Goal: Information Seeking & Learning: Learn about a topic

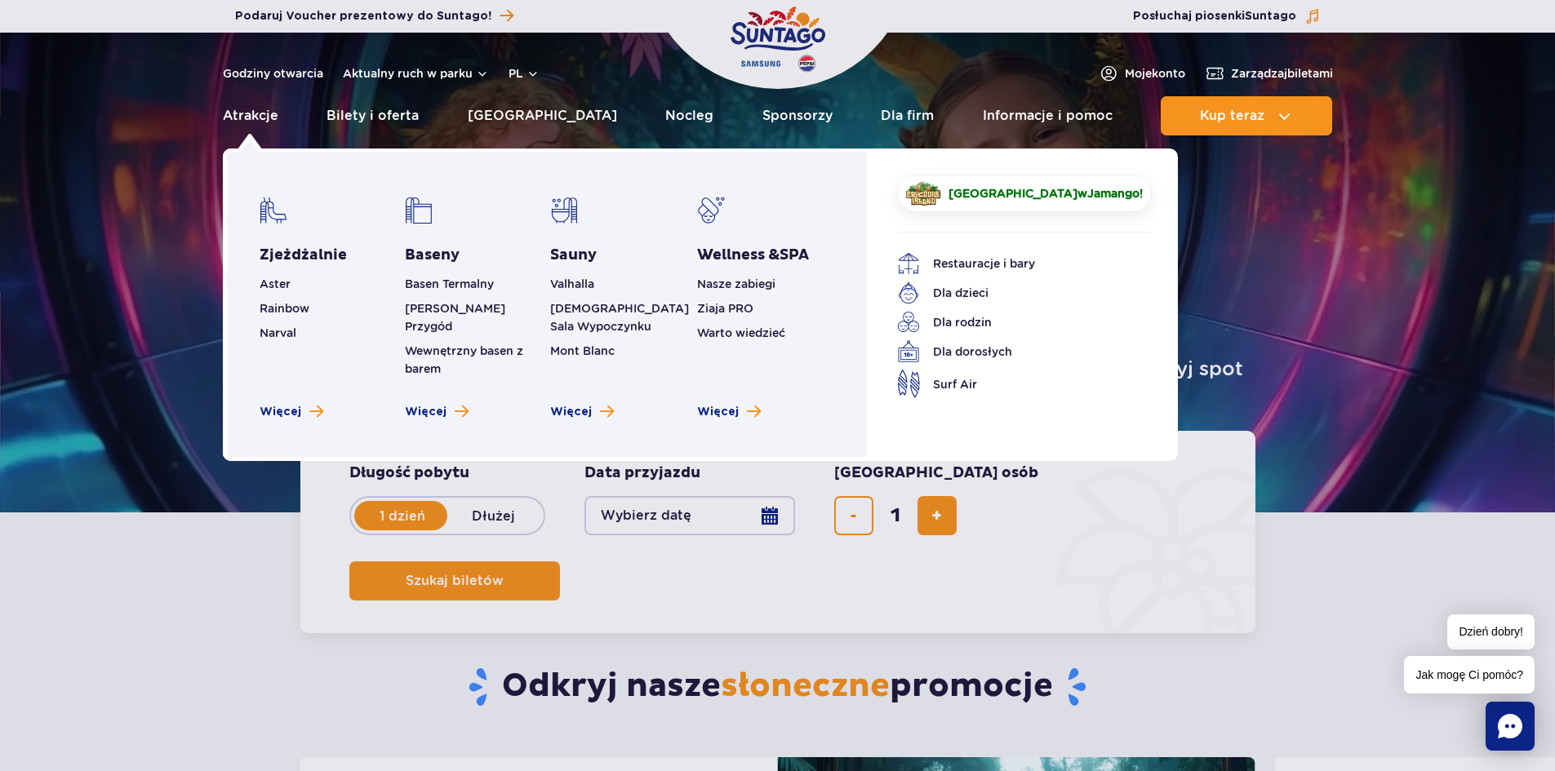
click at [291, 283] on li "Aster" at bounding box center [328, 284] width 137 height 18
click at [277, 284] on span "Aster" at bounding box center [275, 283] width 31 height 13
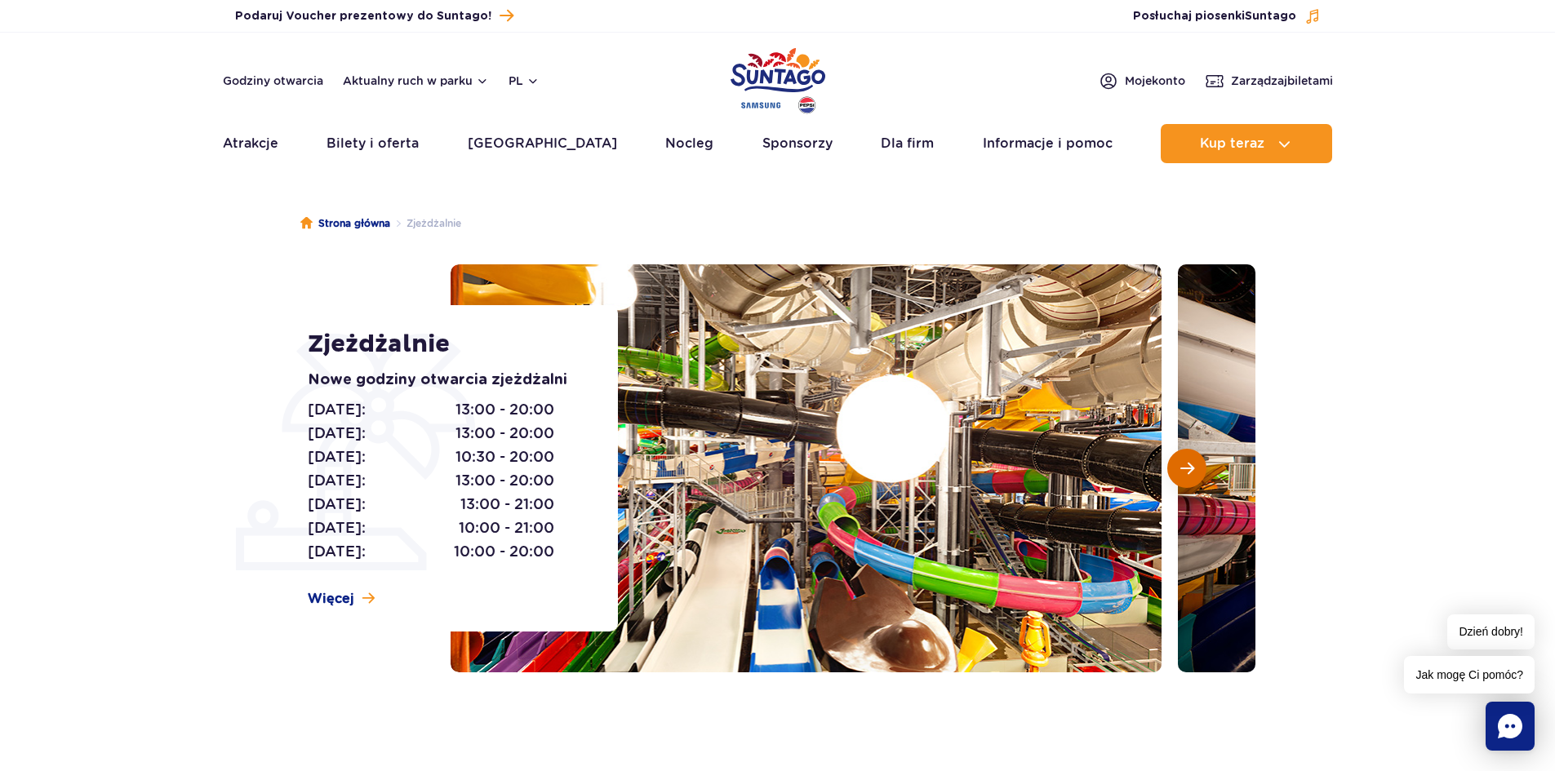
click at [1190, 468] on span "Następny slajd" at bounding box center [1187, 468] width 14 height 15
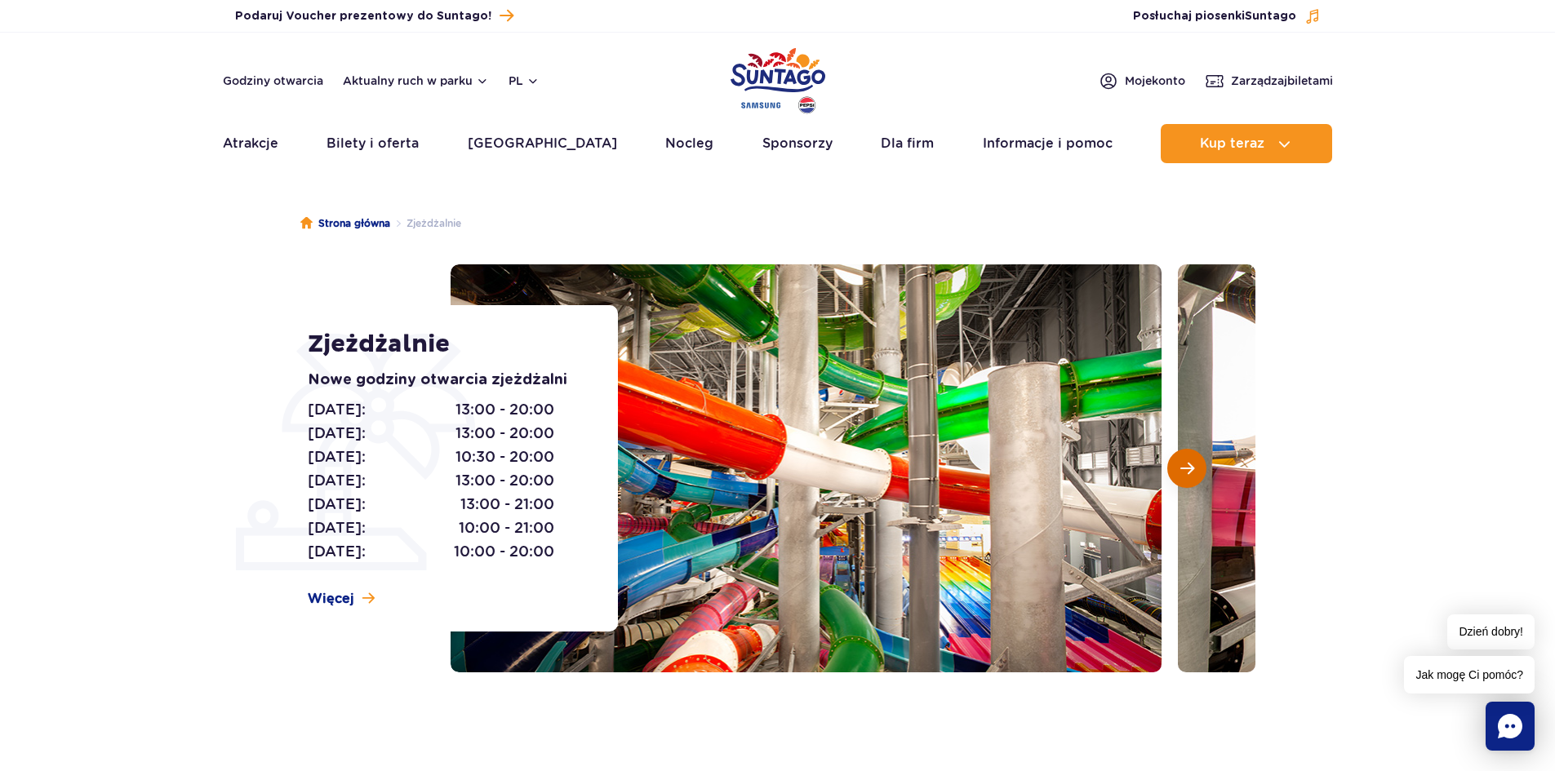
click at [1190, 468] on span "Następny slajd" at bounding box center [1187, 468] width 14 height 15
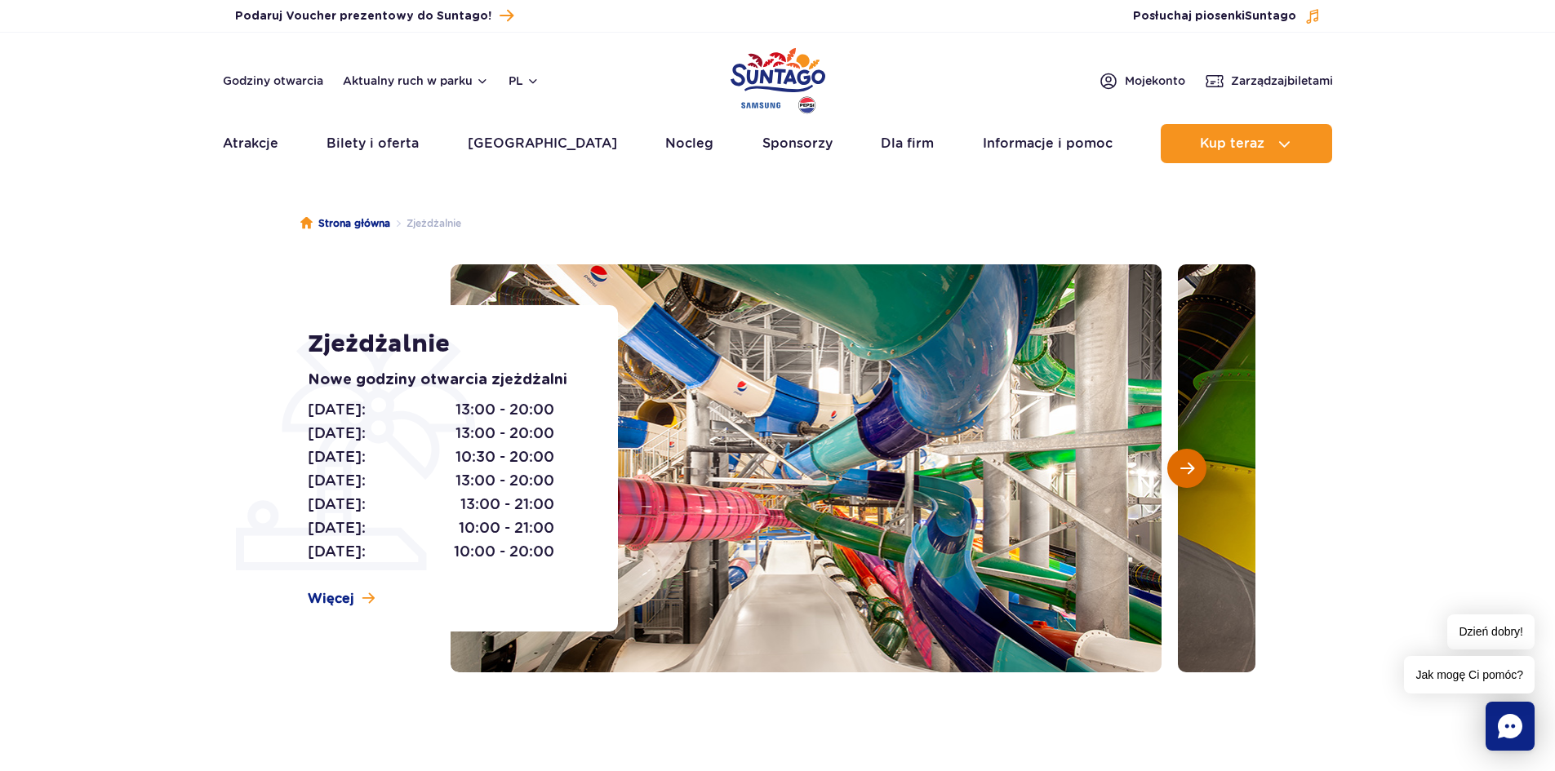
click at [1190, 468] on span "Następny slajd" at bounding box center [1187, 468] width 14 height 15
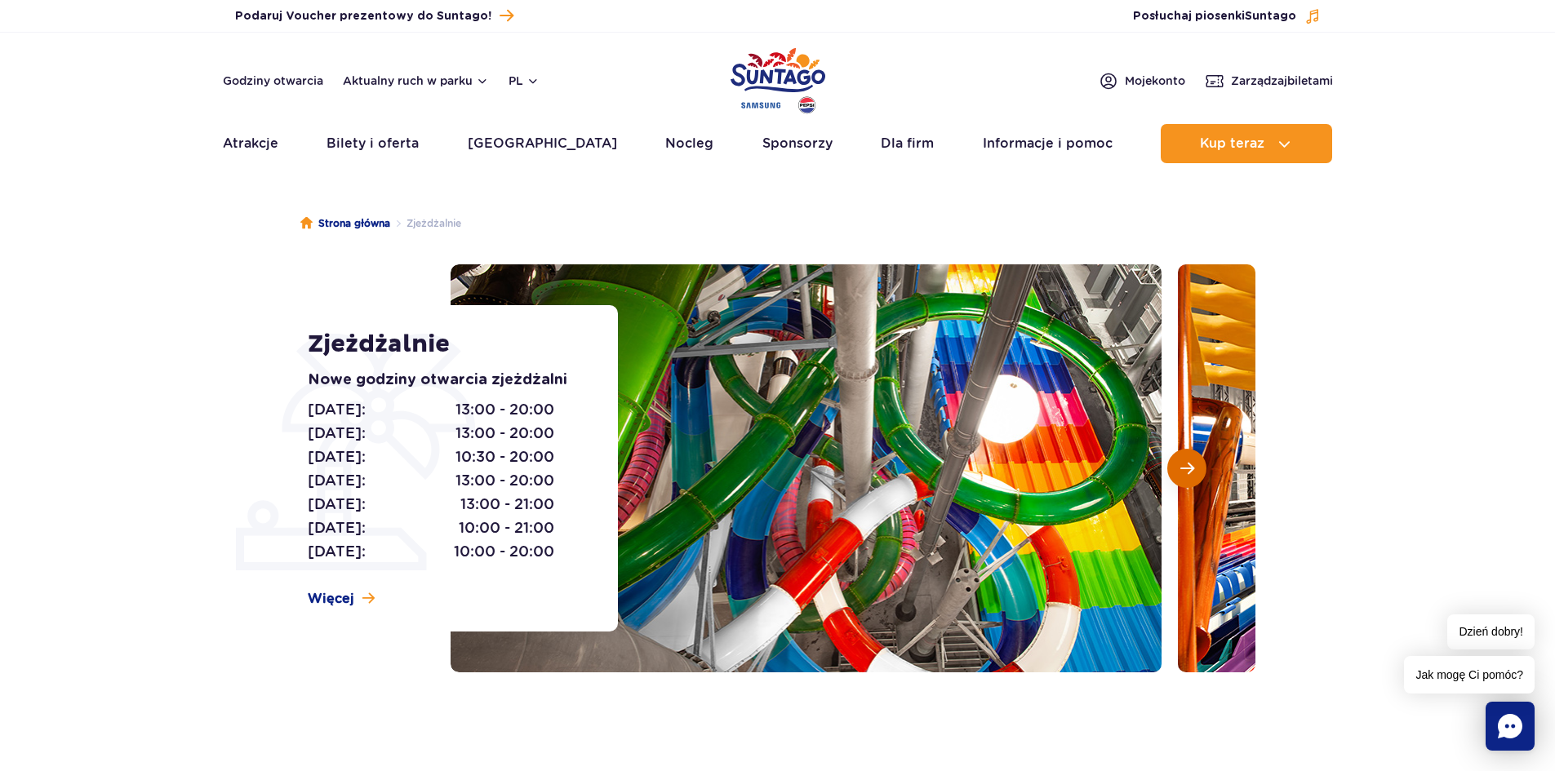
click at [1190, 468] on span "Następny slajd" at bounding box center [1187, 468] width 14 height 15
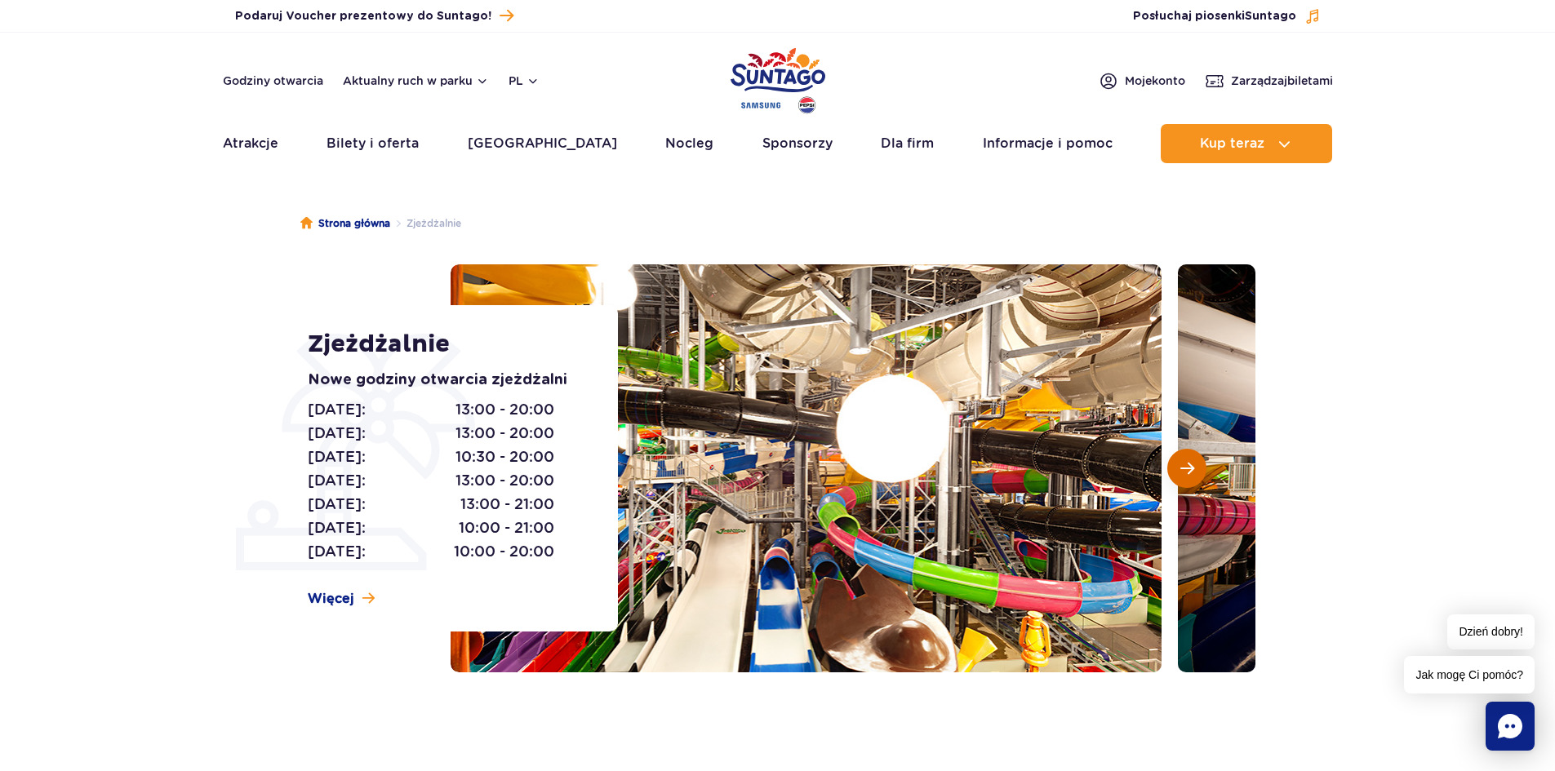
click at [1190, 468] on span "Następny slajd" at bounding box center [1187, 468] width 14 height 15
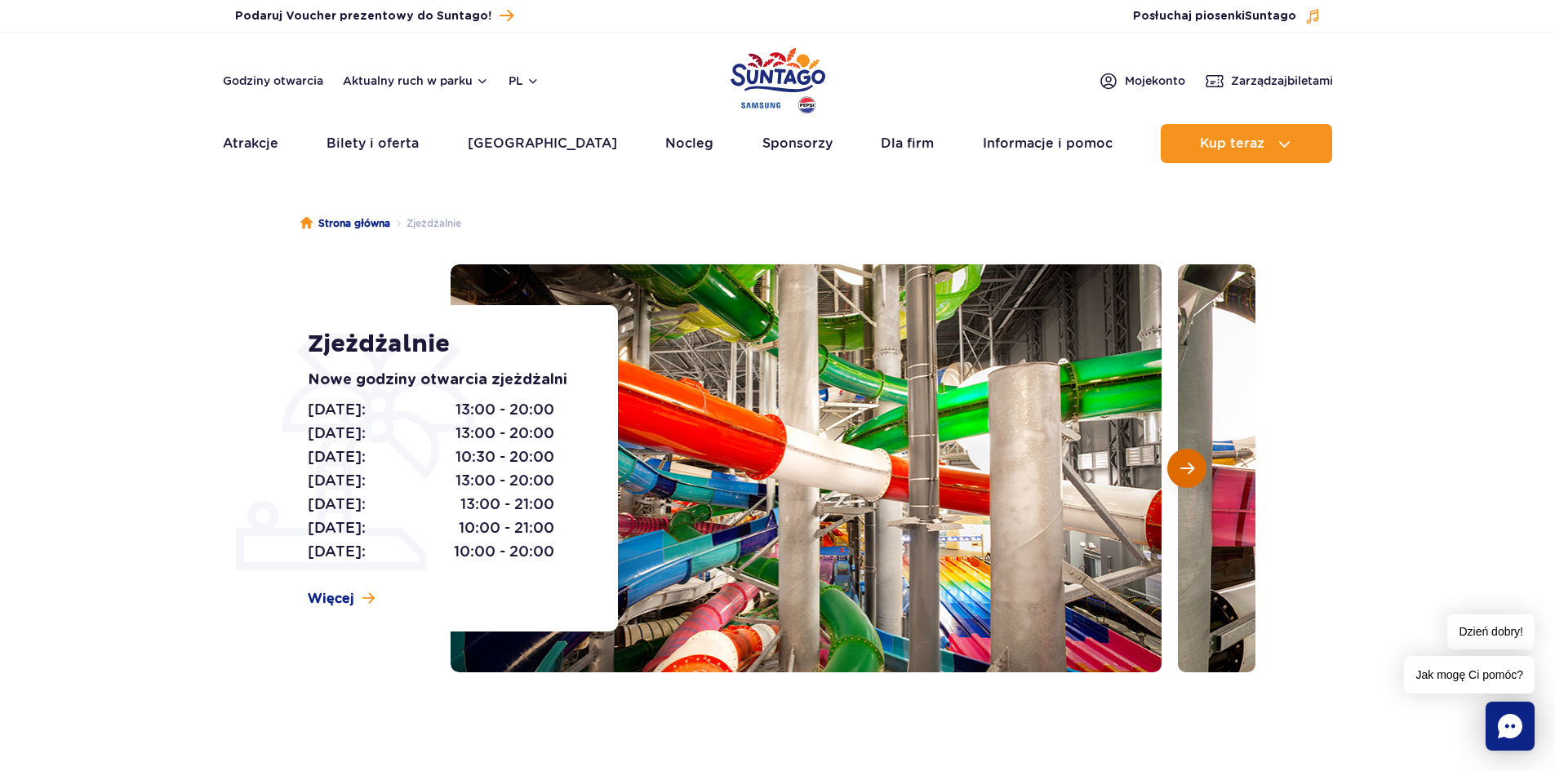
click at [1190, 468] on span "Następny slajd" at bounding box center [1187, 468] width 14 height 15
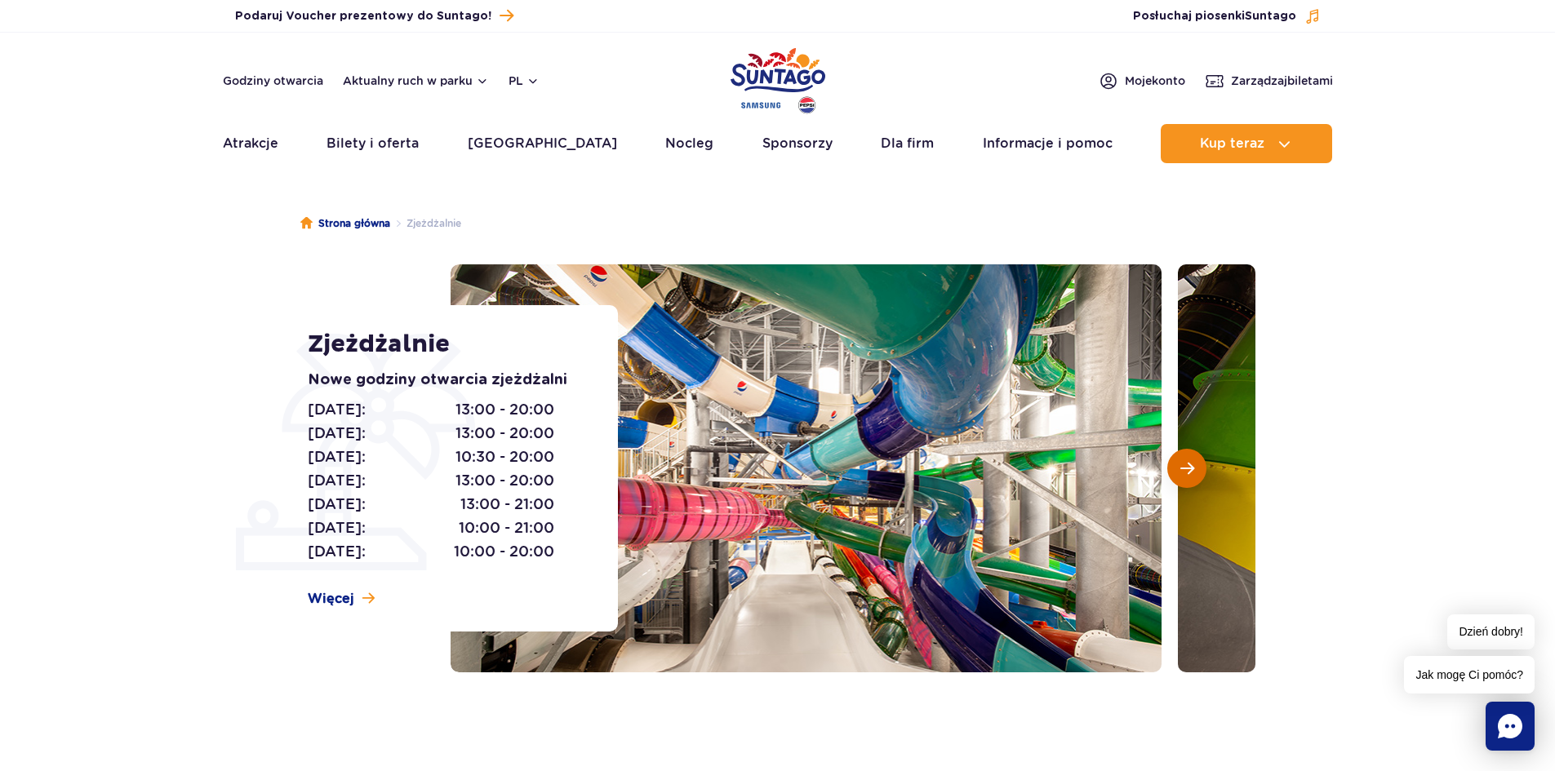
click at [1190, 468] on span "Następny slajd" at bounding box center [1187, 468] width 14 height 15
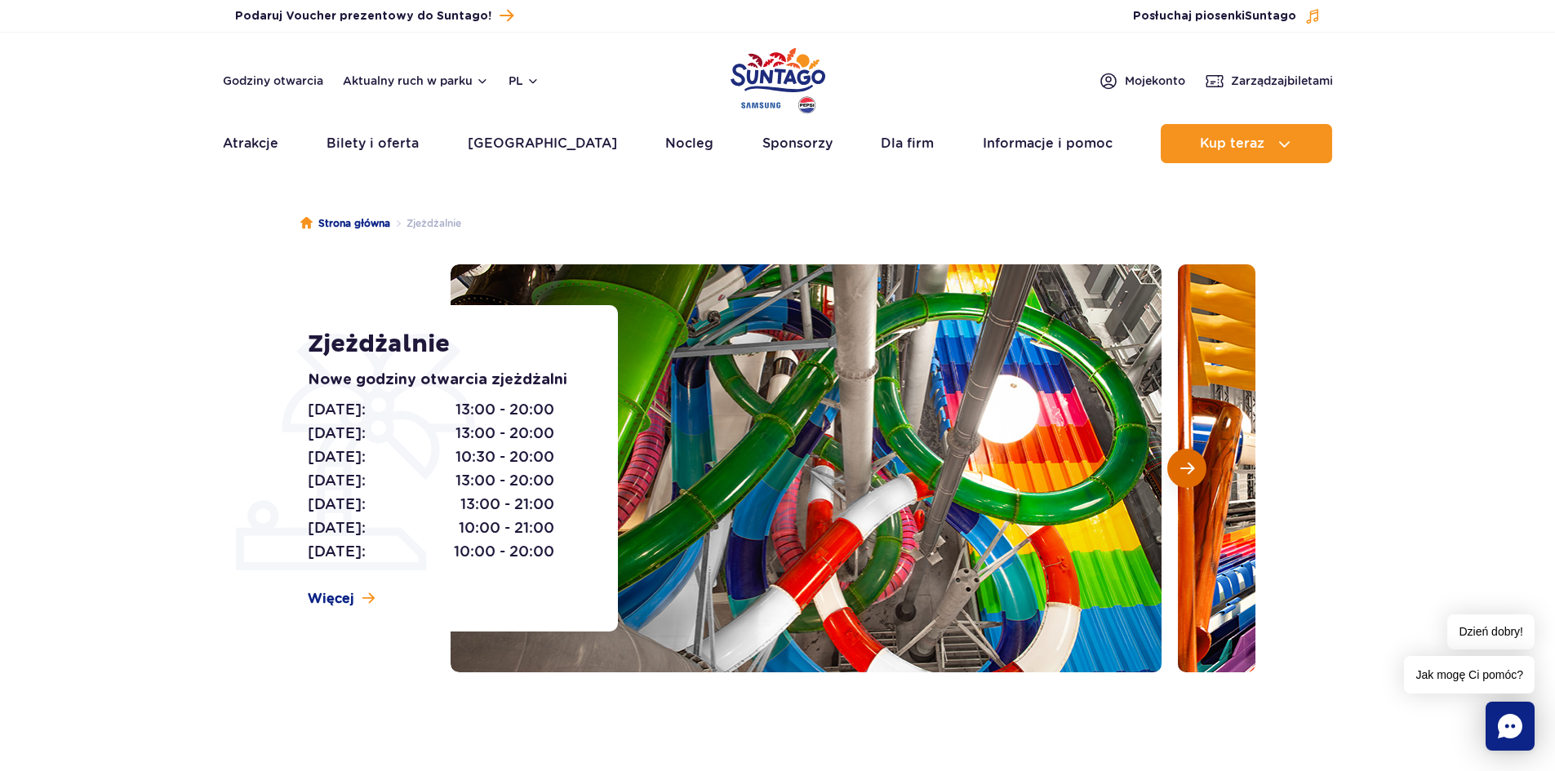
click at [1190, 468] on span "Następny slajd" at bounding box center [1187, 468] width 14 height 15
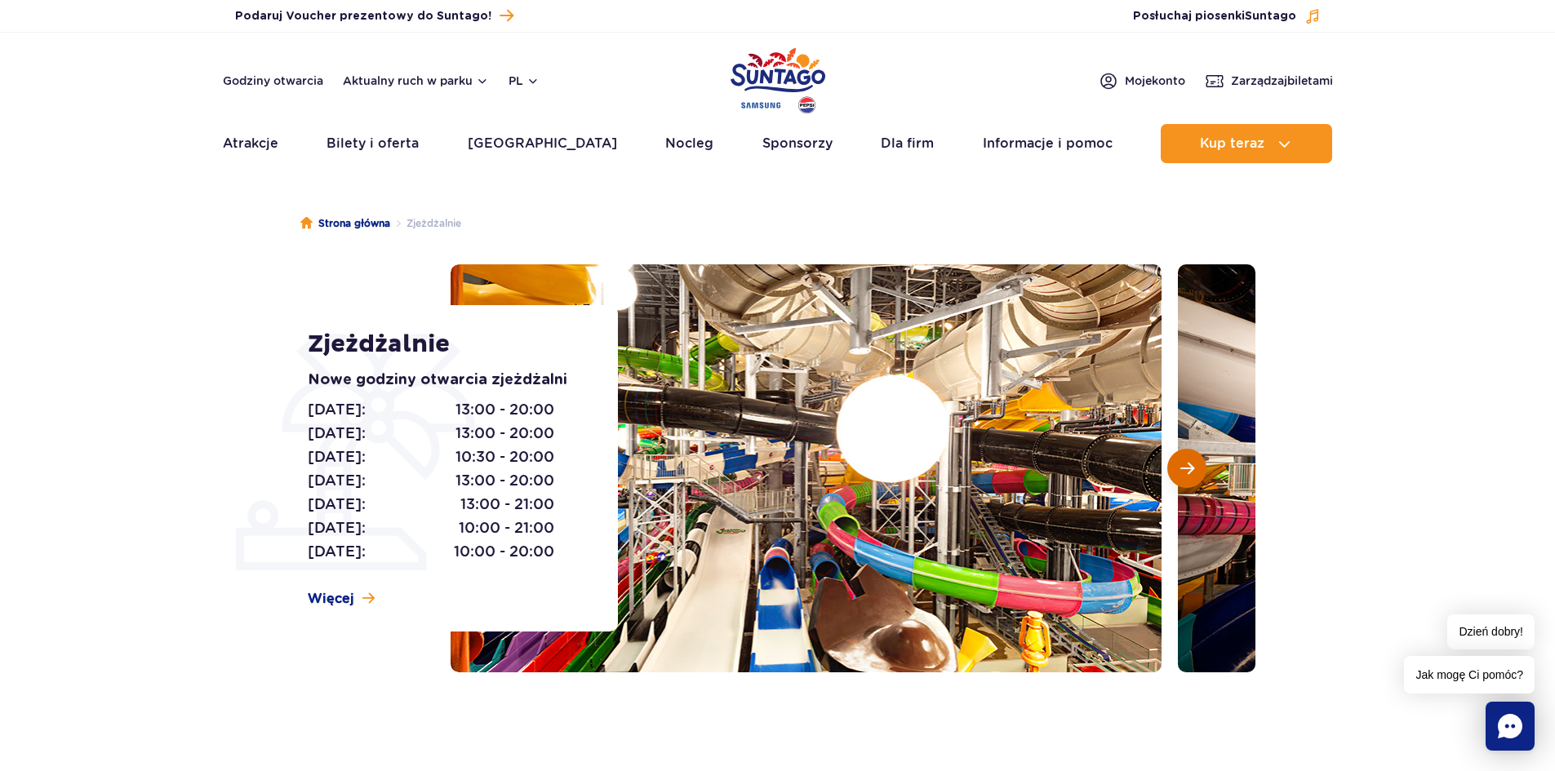
click at [1190, 468] on span "Następny slajd" at bounding box center [1187, 468] width 14 height 15
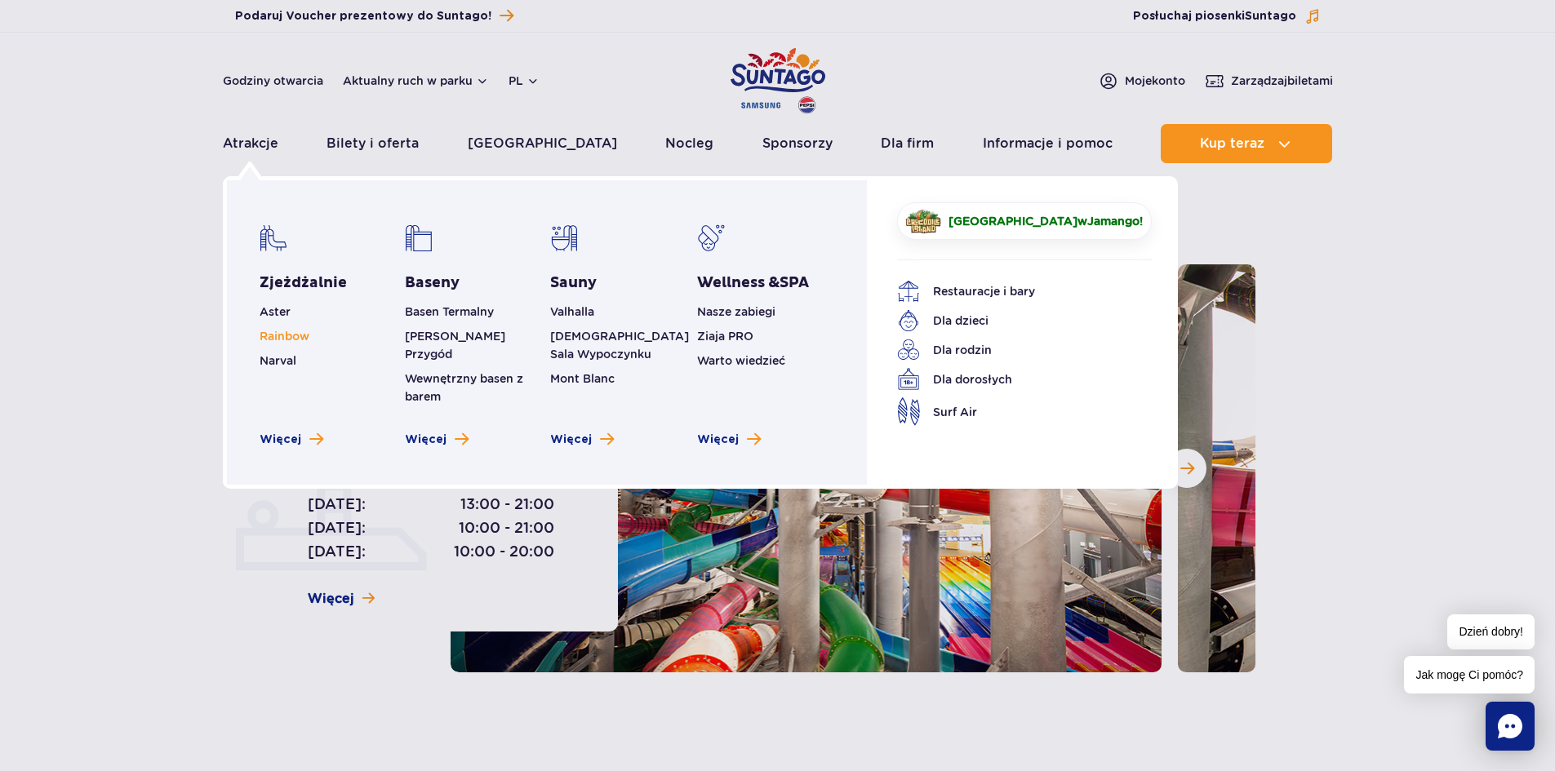
click at [286, 339] on span "Rainbow" at bounding box center [285, 336] width 50 height 13
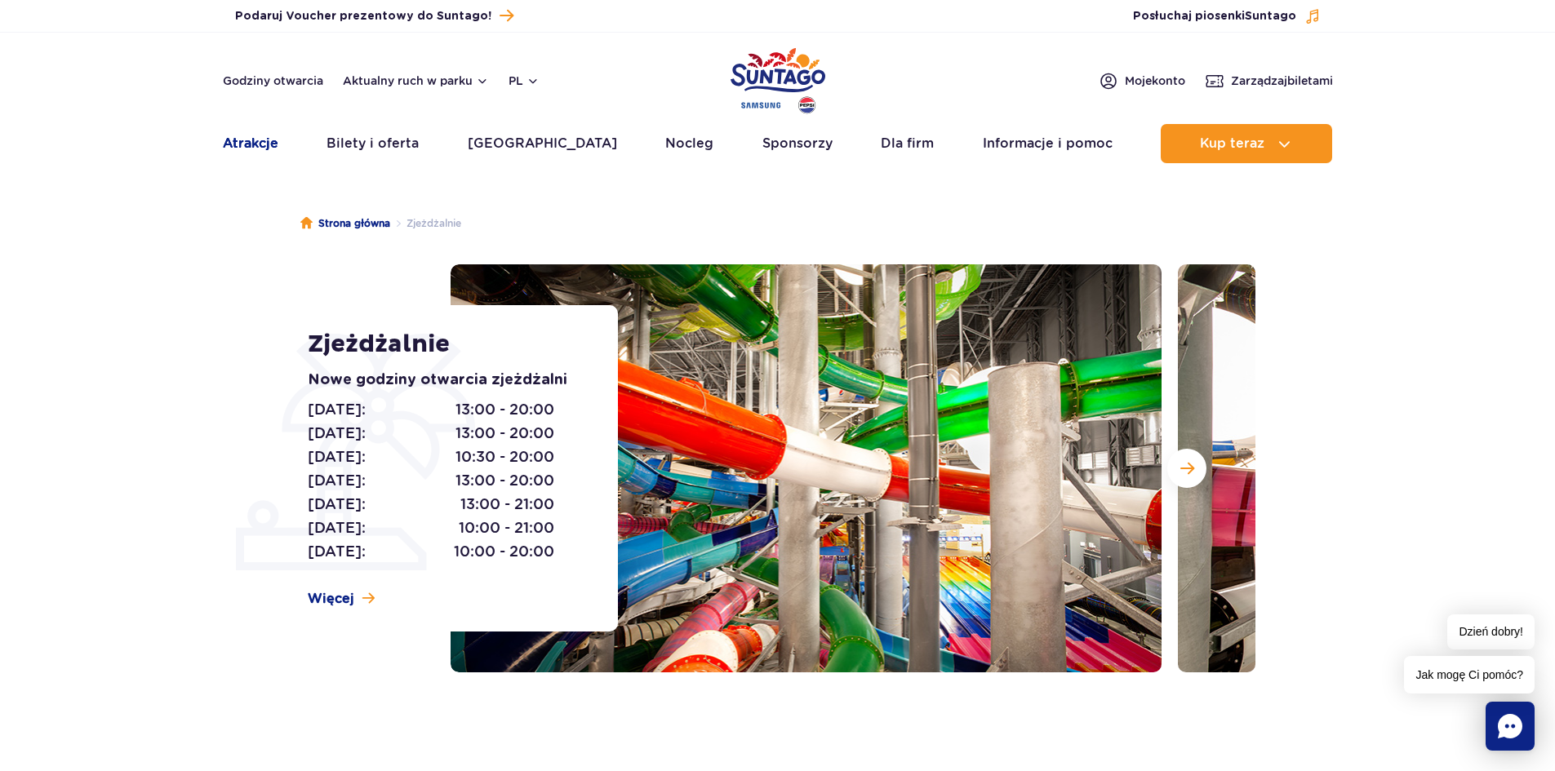
click at [251, 142] on link "Atrakcje" at bounding box center [250, 143] width 55 height 39
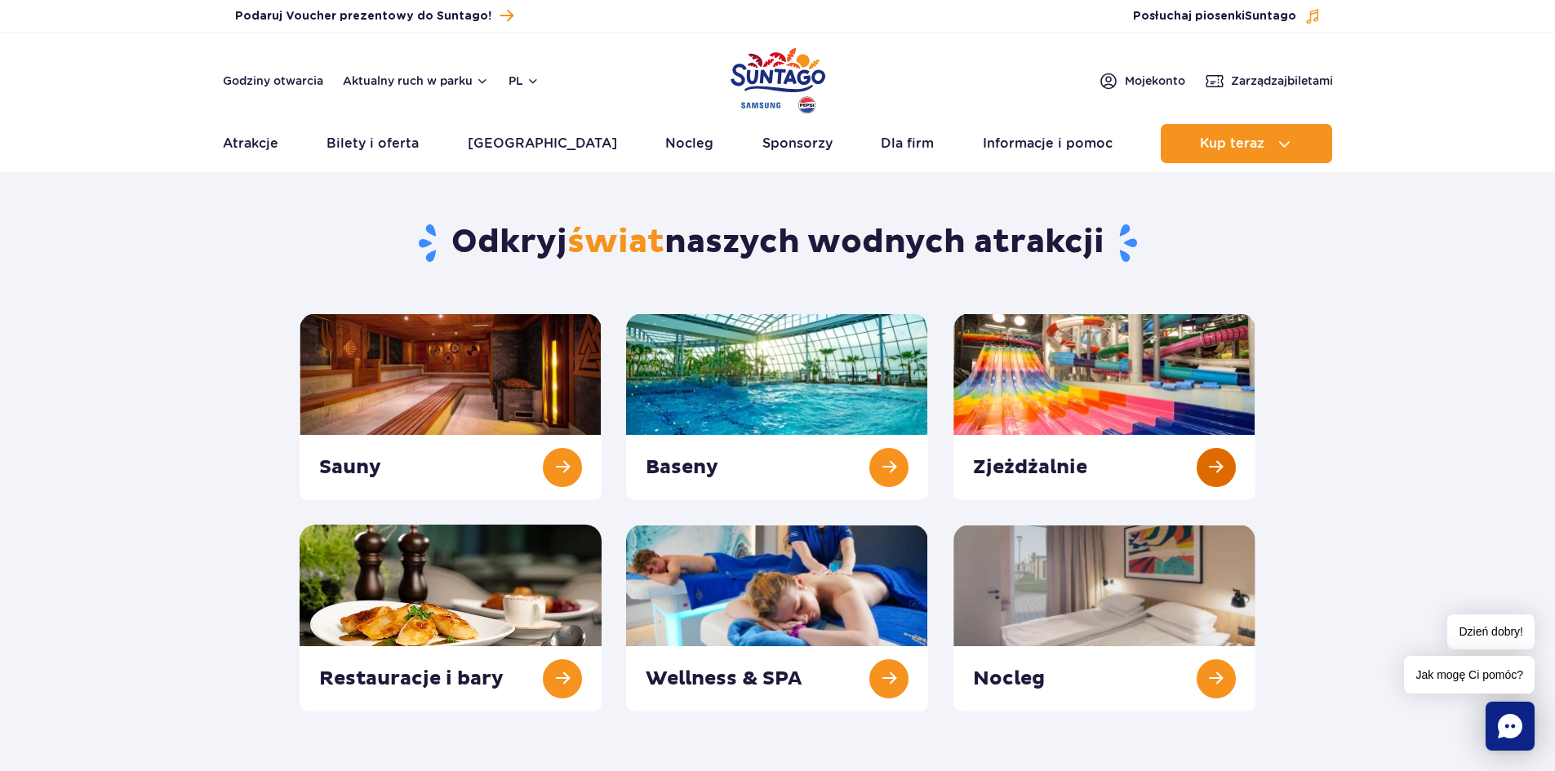
click at [1210, 468] on link at bounding box center [1104, 406] width 302 height 187
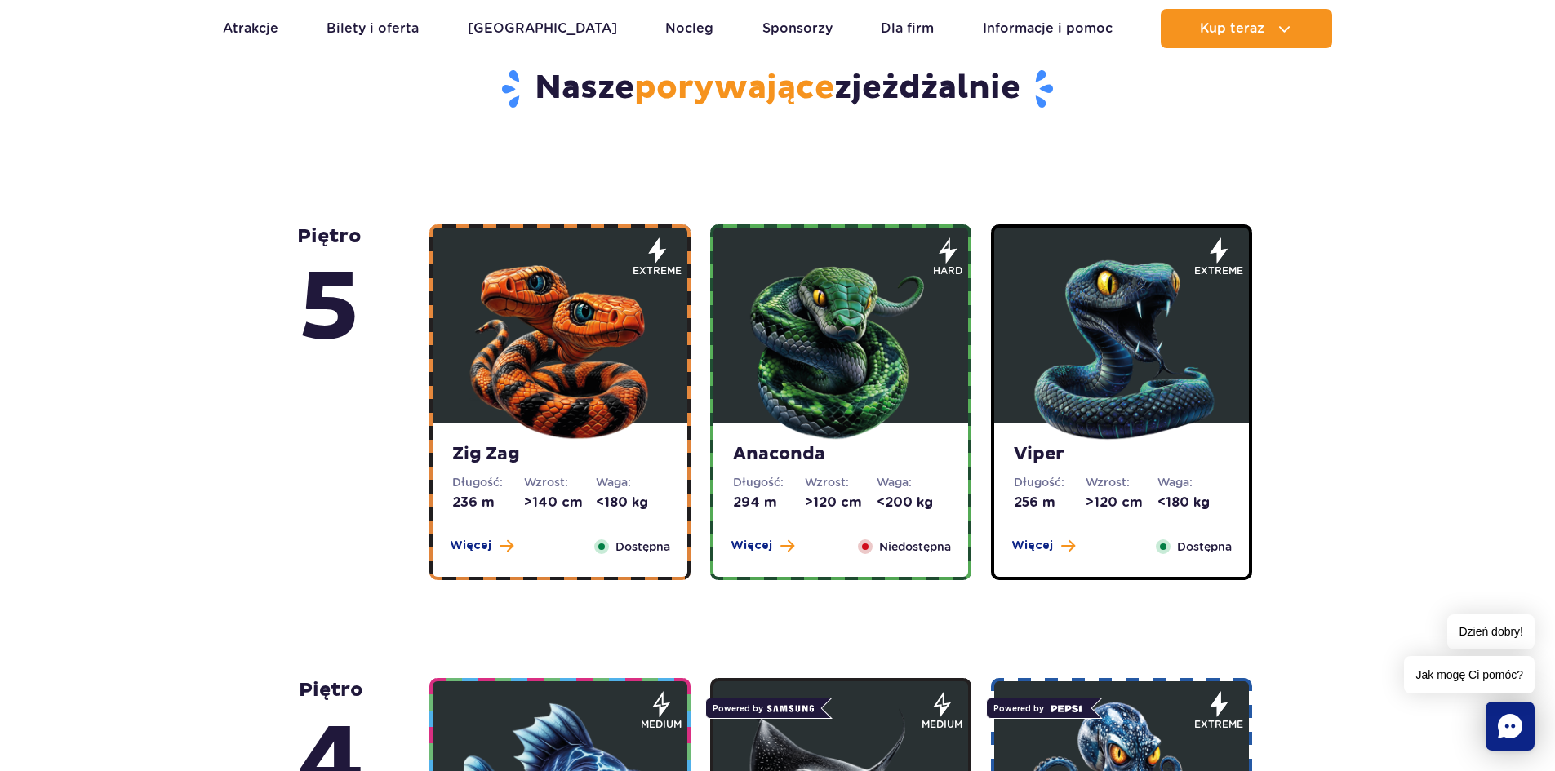
scroll to position [898, 0]
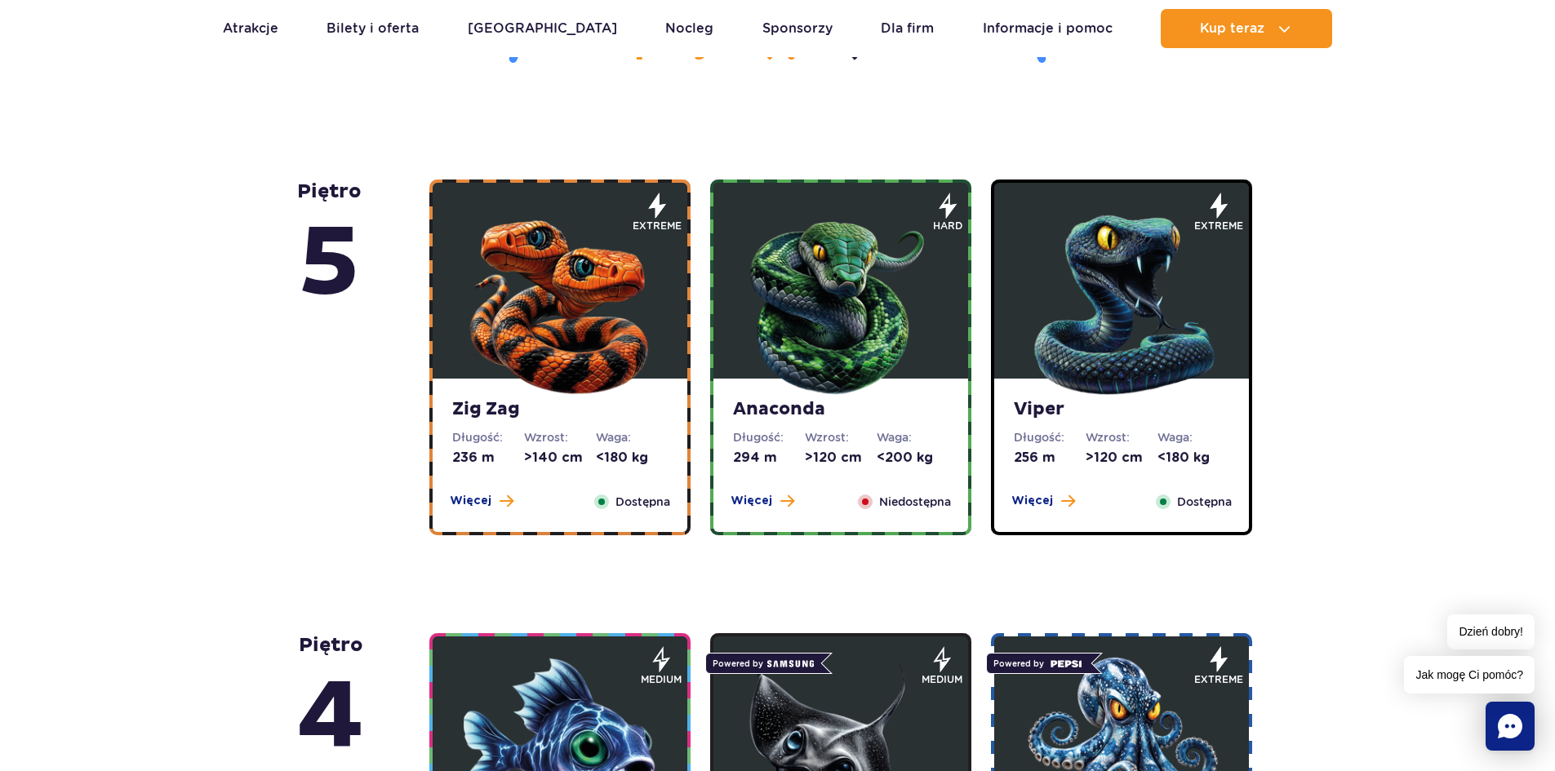
click at [596, 344] on img at bounding box center [560, 301] width 196 height 196
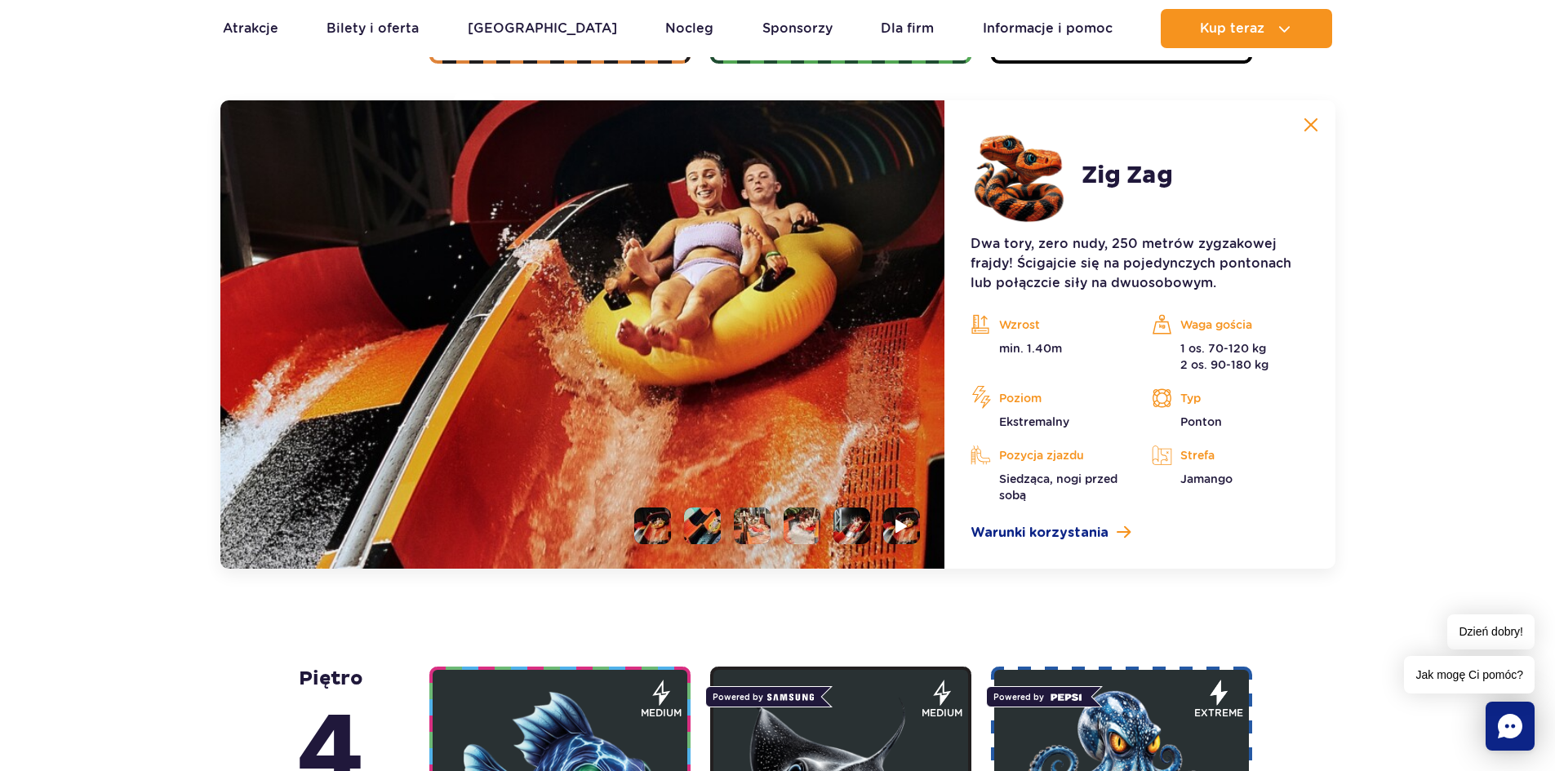
scroll to position [1372, 0]
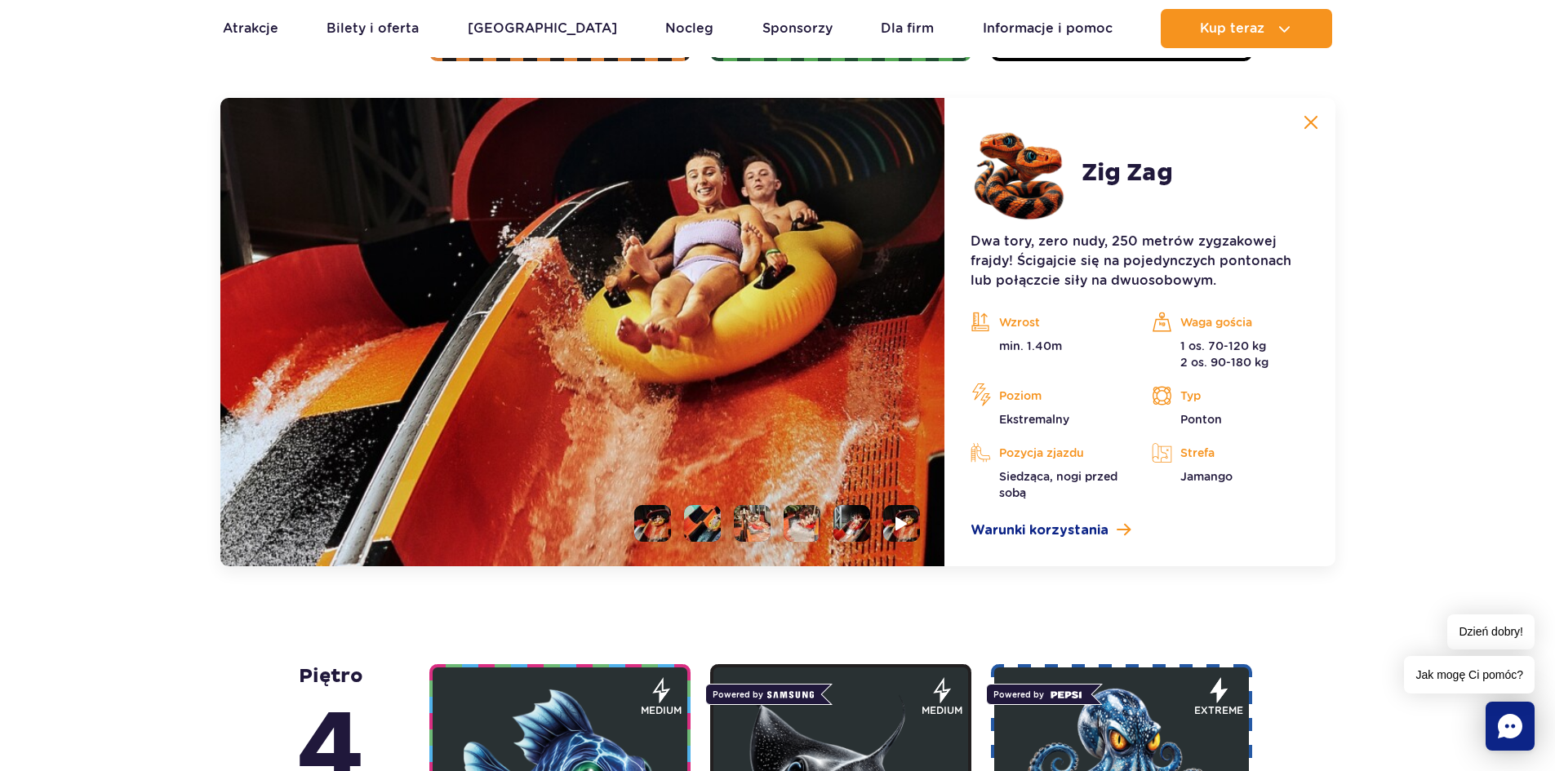
click at [1313, 118] on img at bounding box center [1310, 122] width 15 height 15
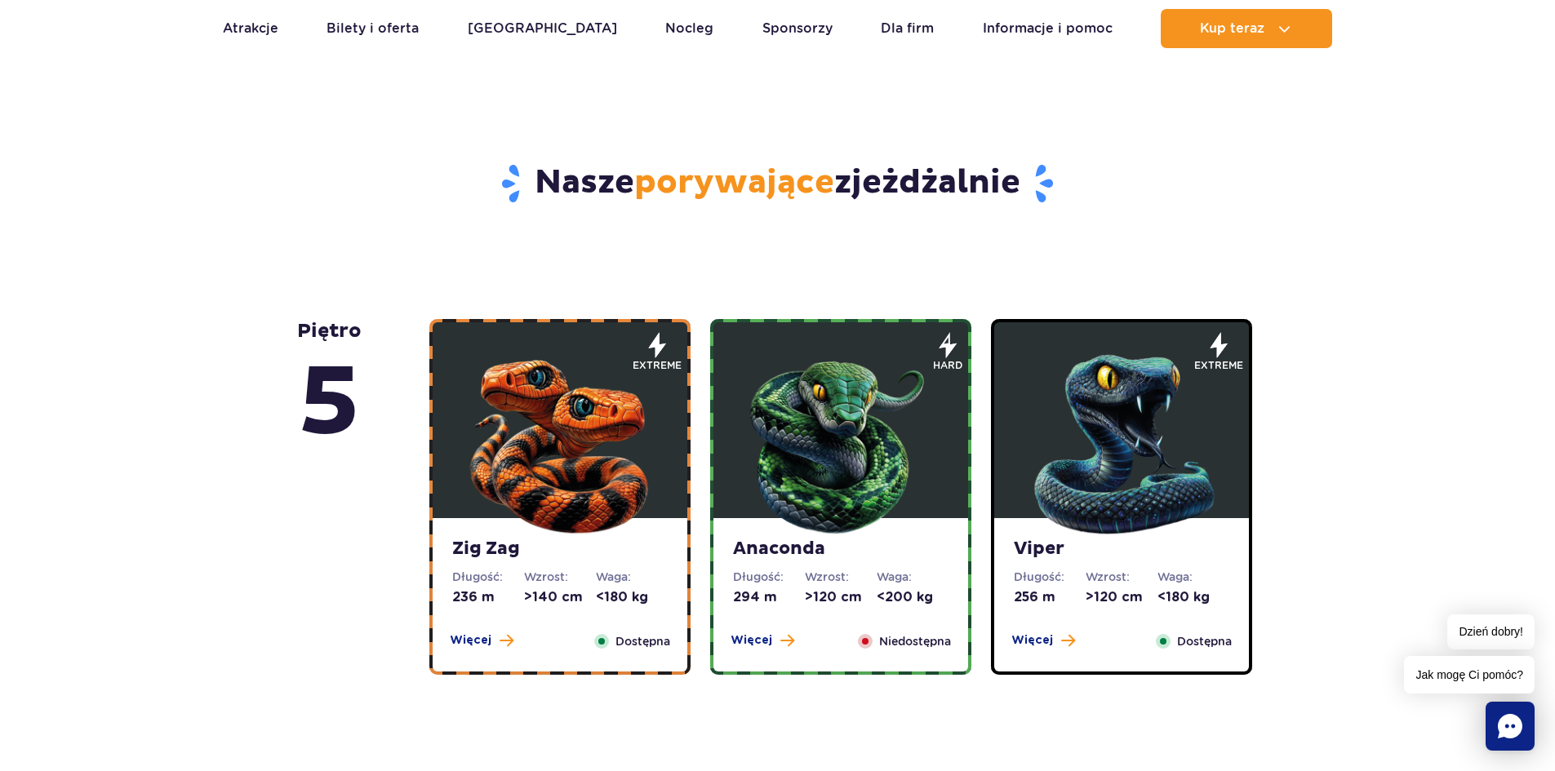
scroll to position [719, 0]
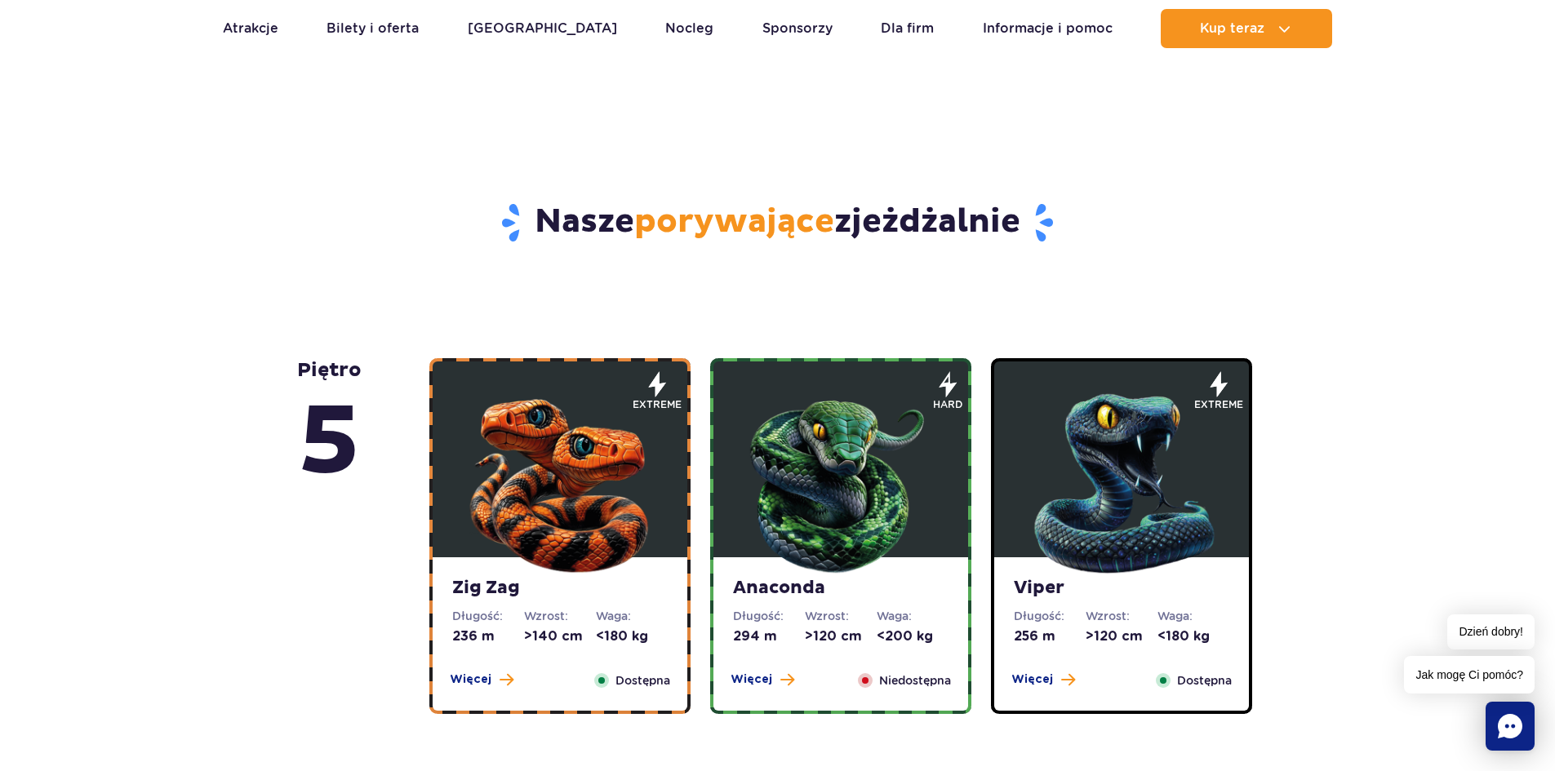
click at [877, 434] on img at bounding box center [841, 480] width 196 height 196
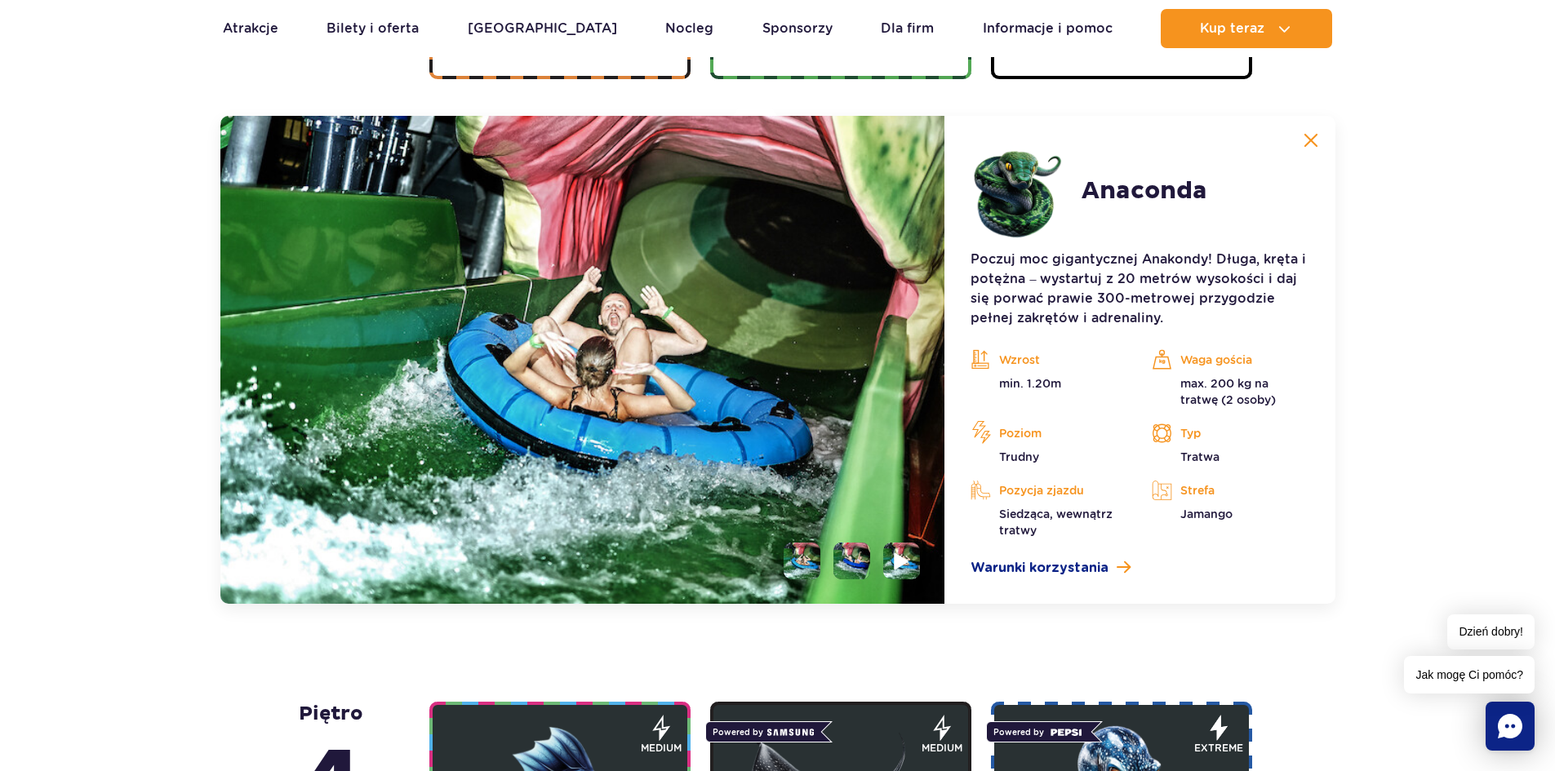
scroll to position [1372, 0]
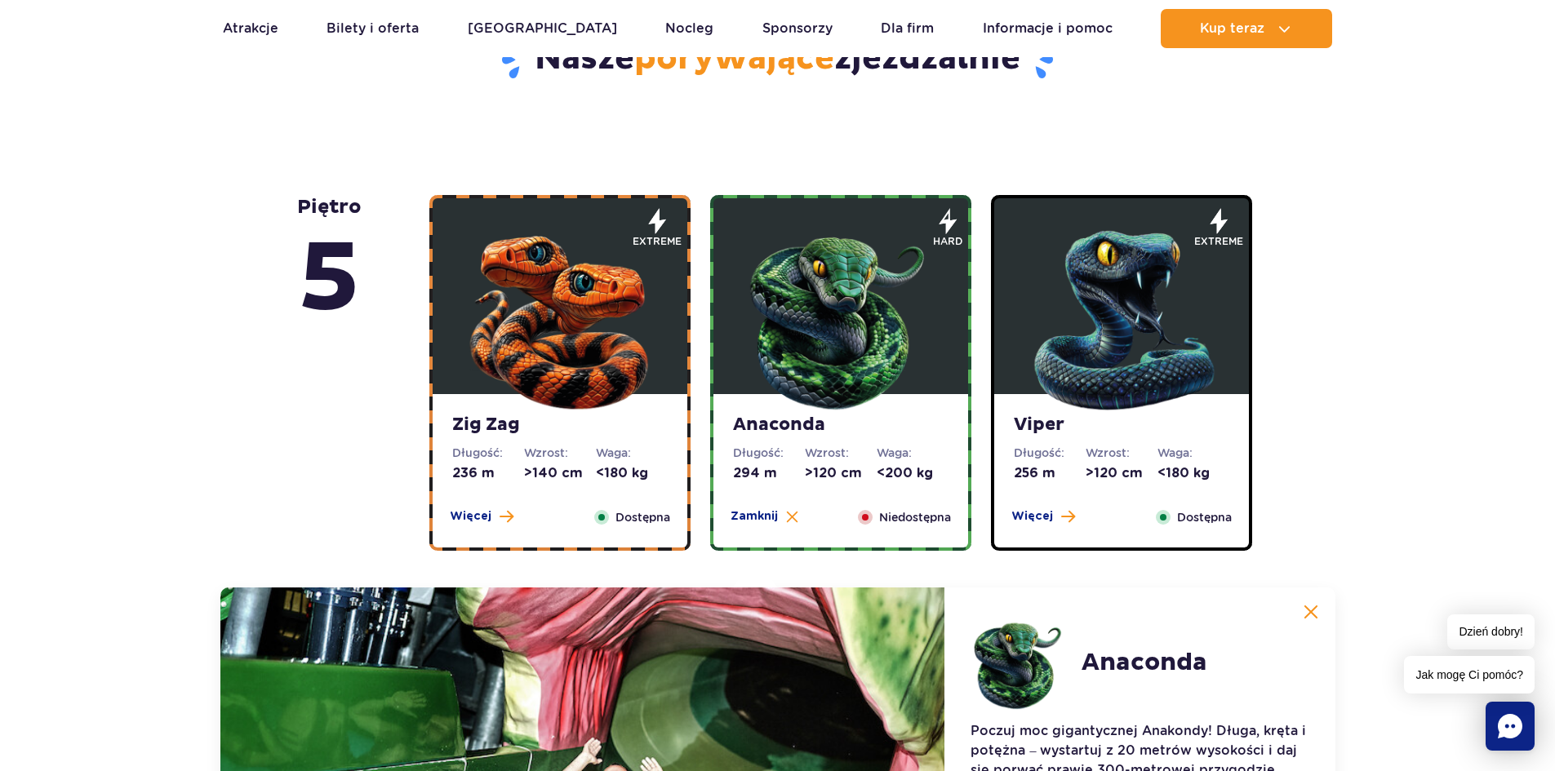
click at [1086, 315] on img at bounding box center [1121, 317] width 196 height 196
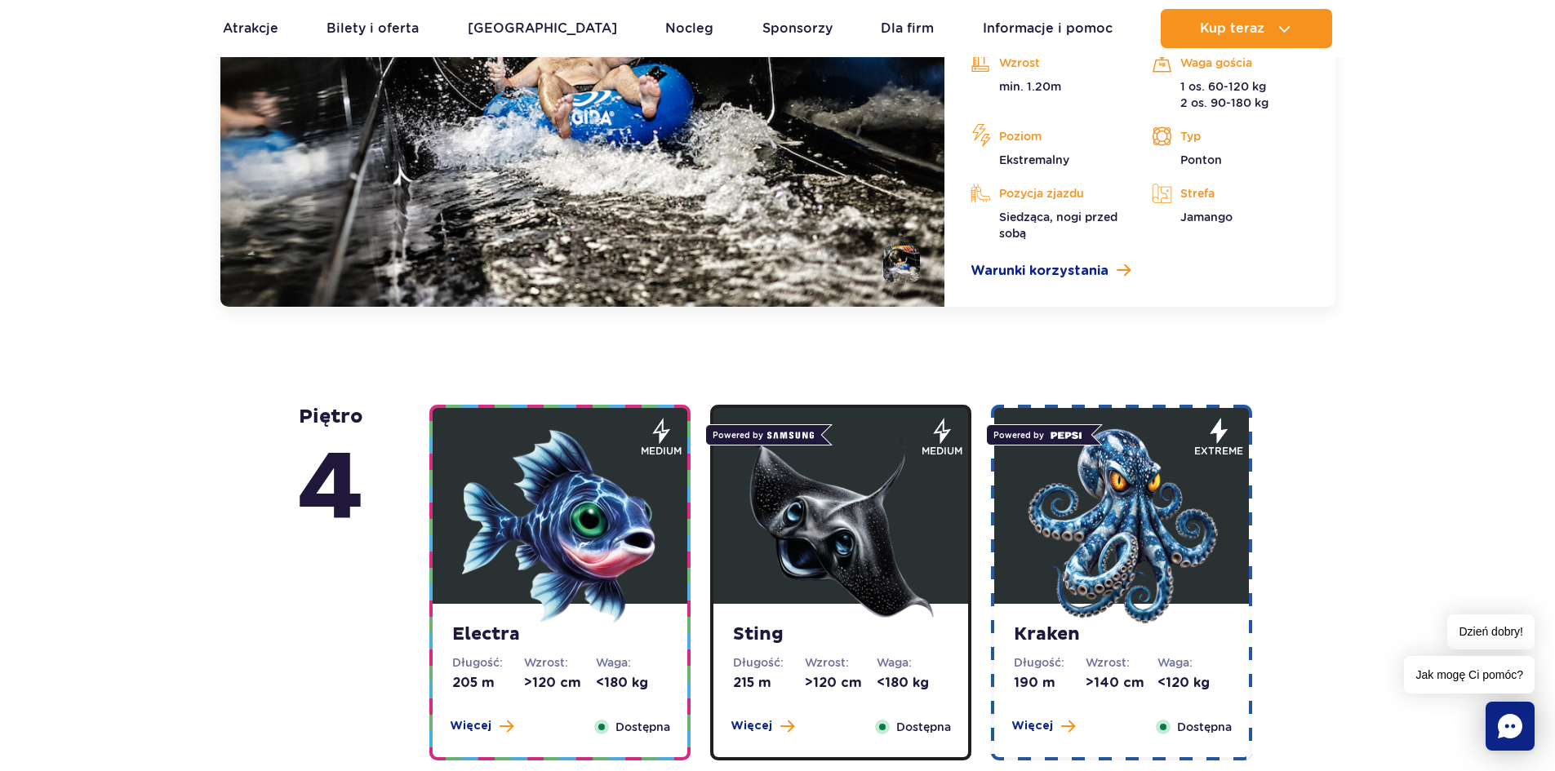
scroll to position [1780, 0]
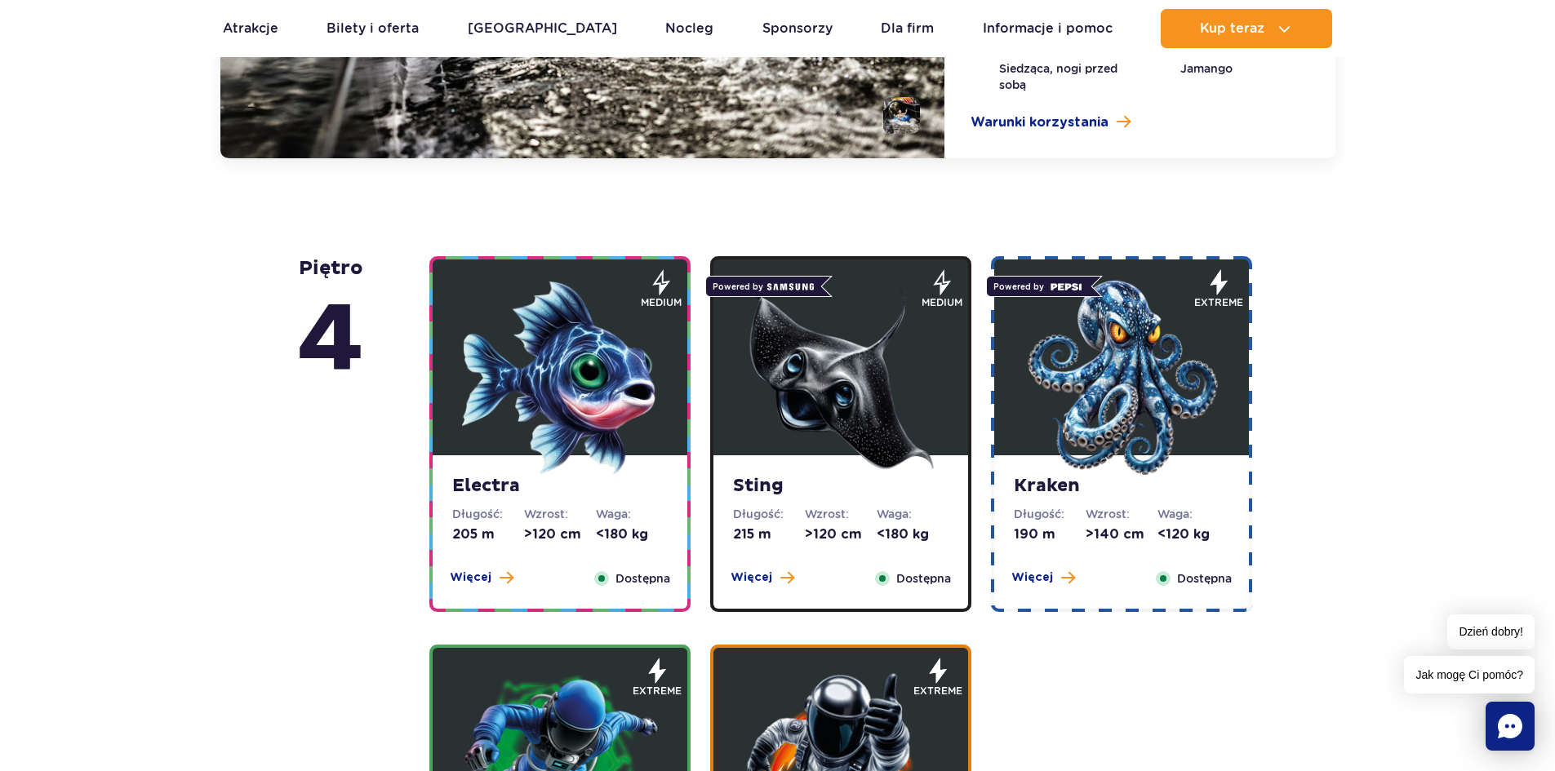
click at [615, 383] on img at bounding box center [560, 378] width 196 height 196
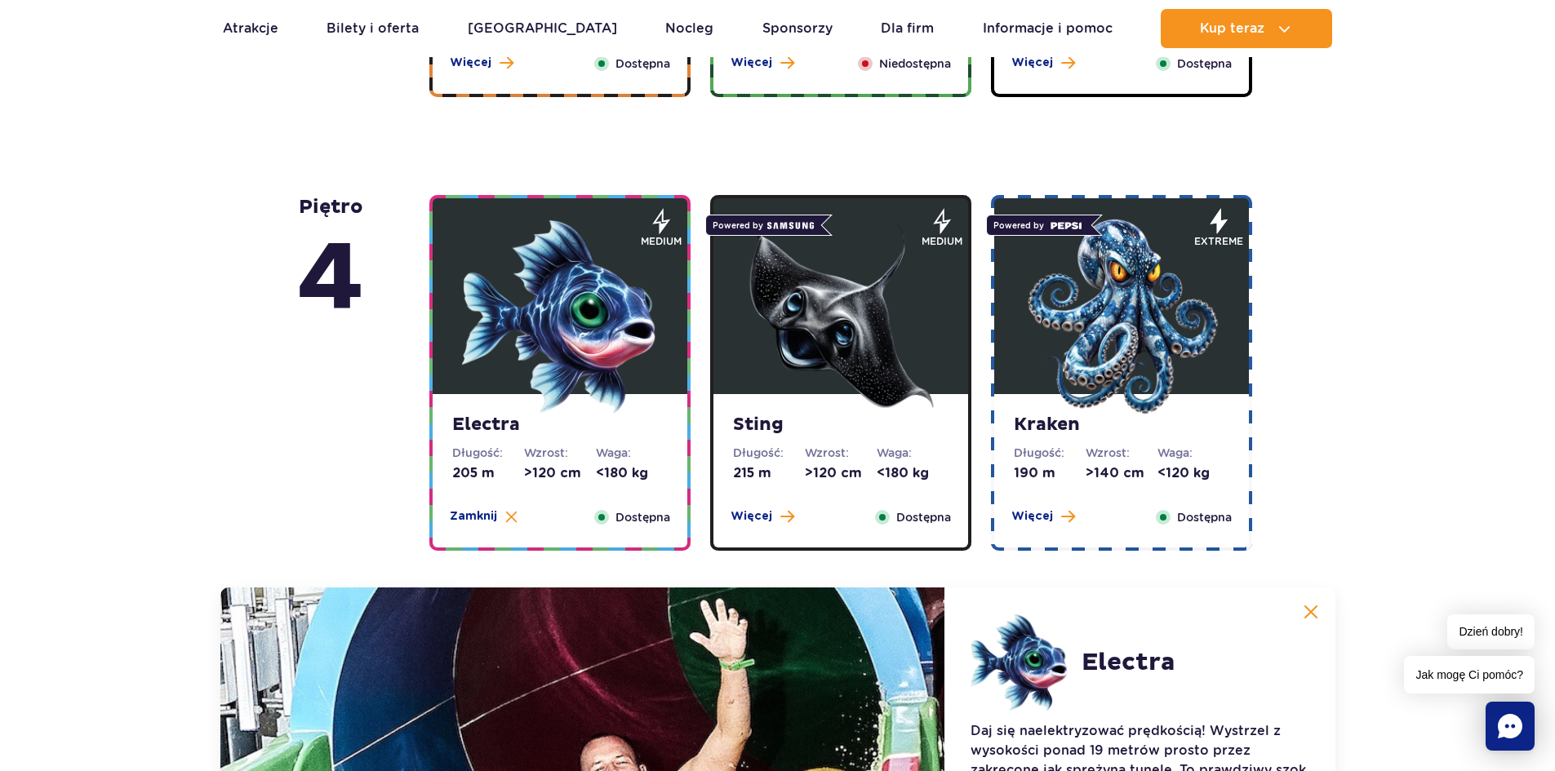
click at [872, 338] on img at bounding box center [841, 317] width 196 height 196
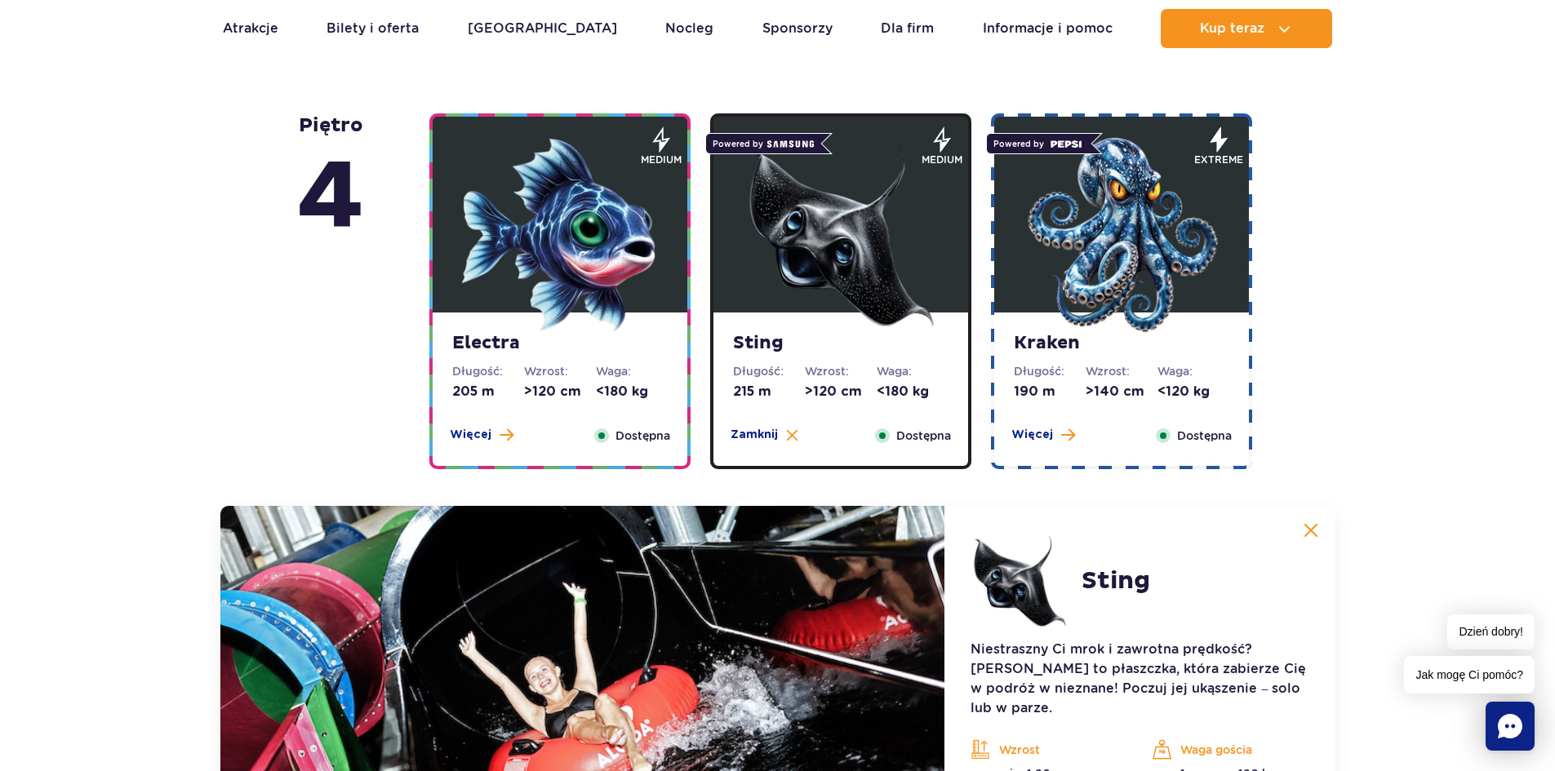
click at [1082, 260] on img at bounding box center [1121, 235] width 196 height 196
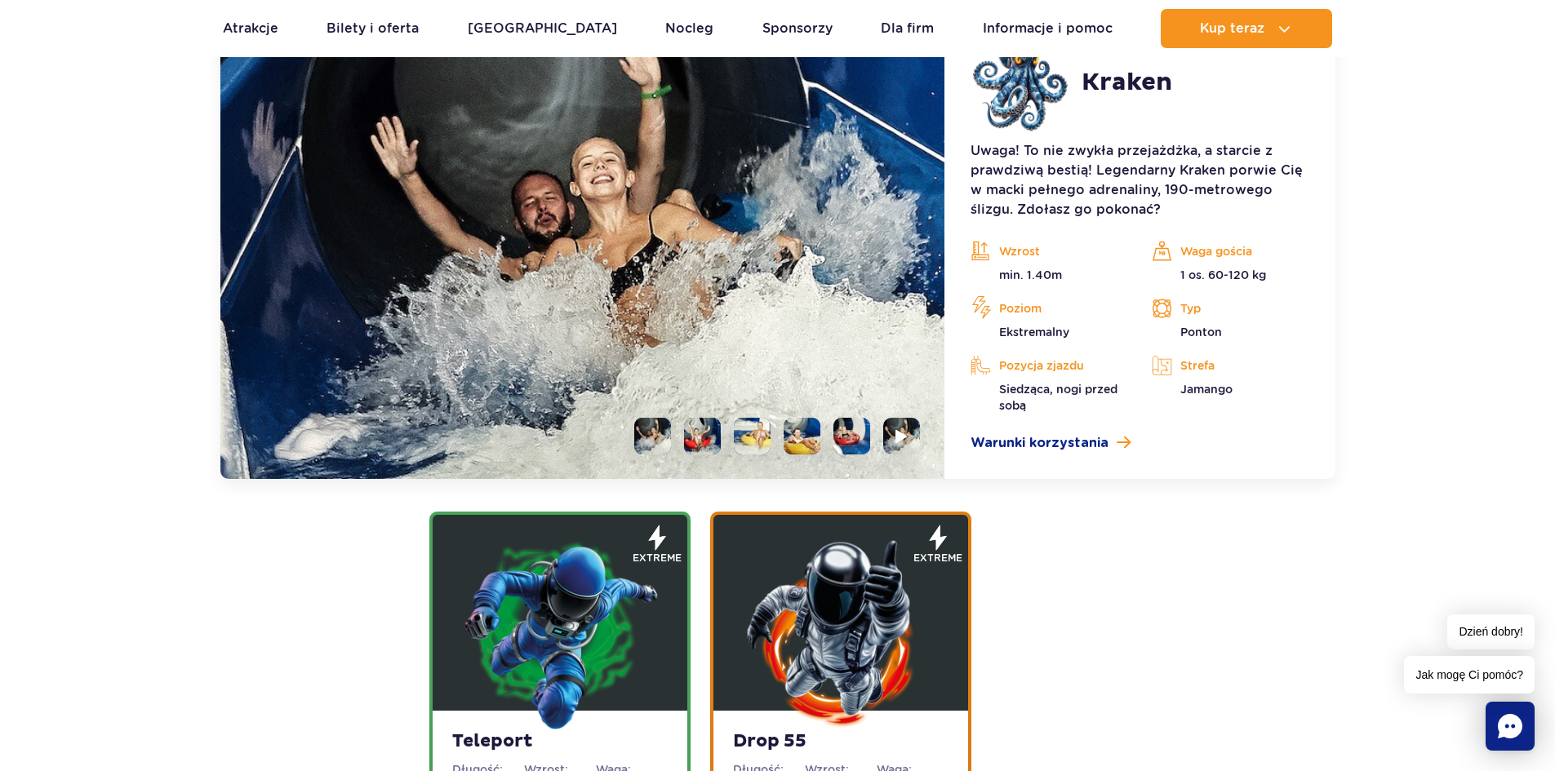
scroll to position [2152, 0]
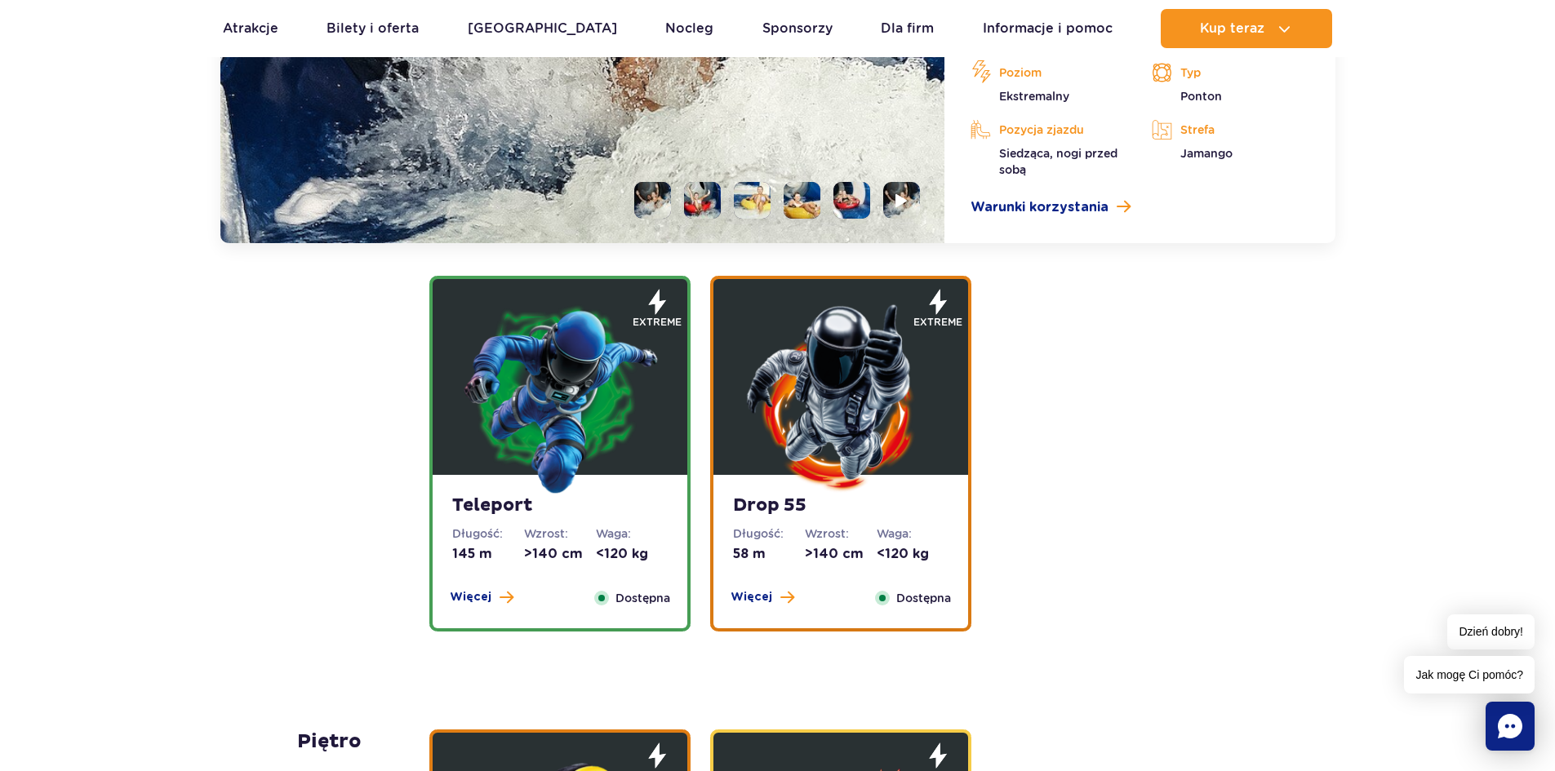
click at [575, 394] on img at bounding box center [560, 398] width 196 height 196
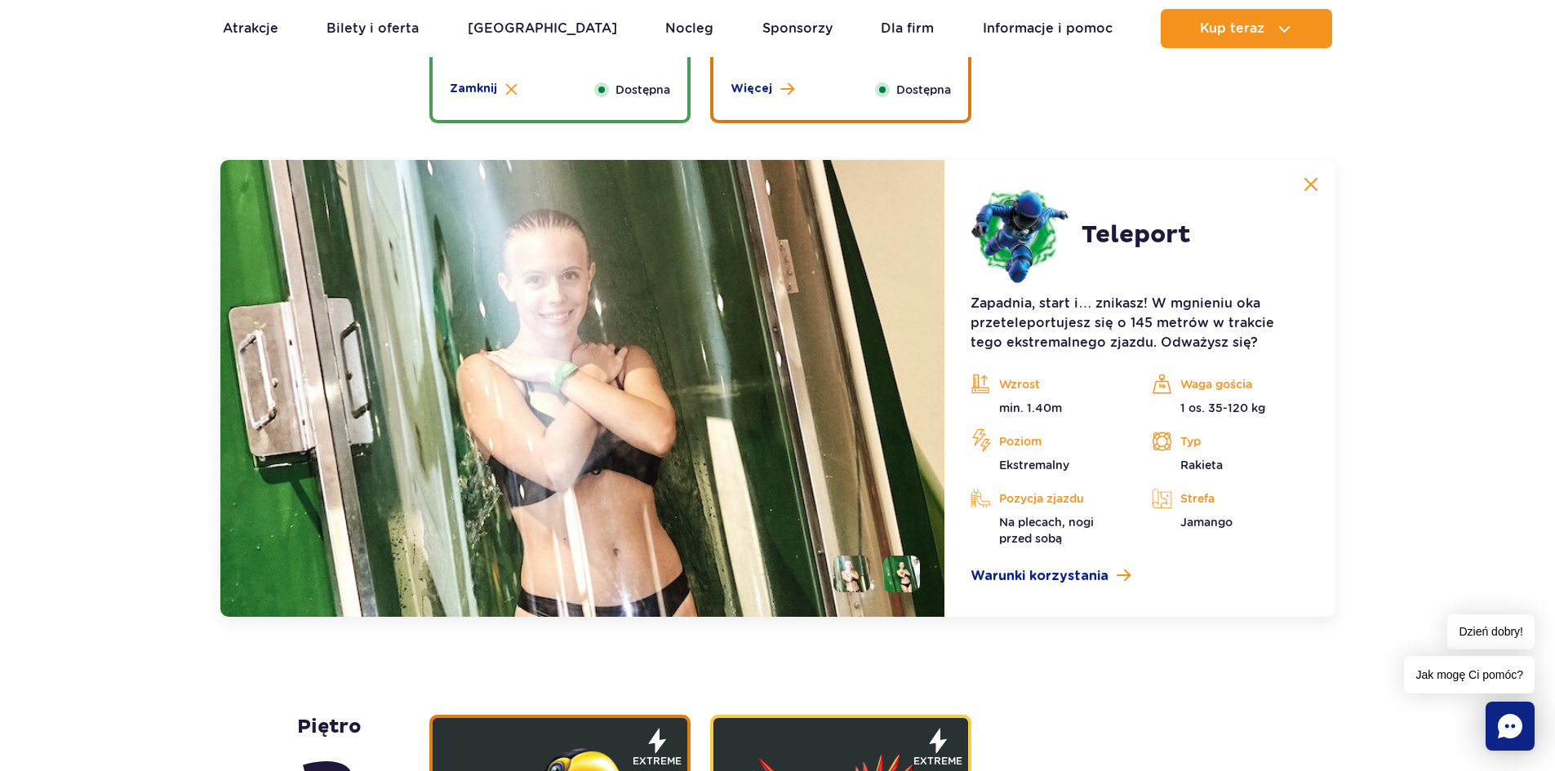
scroll to position [2214, 0]
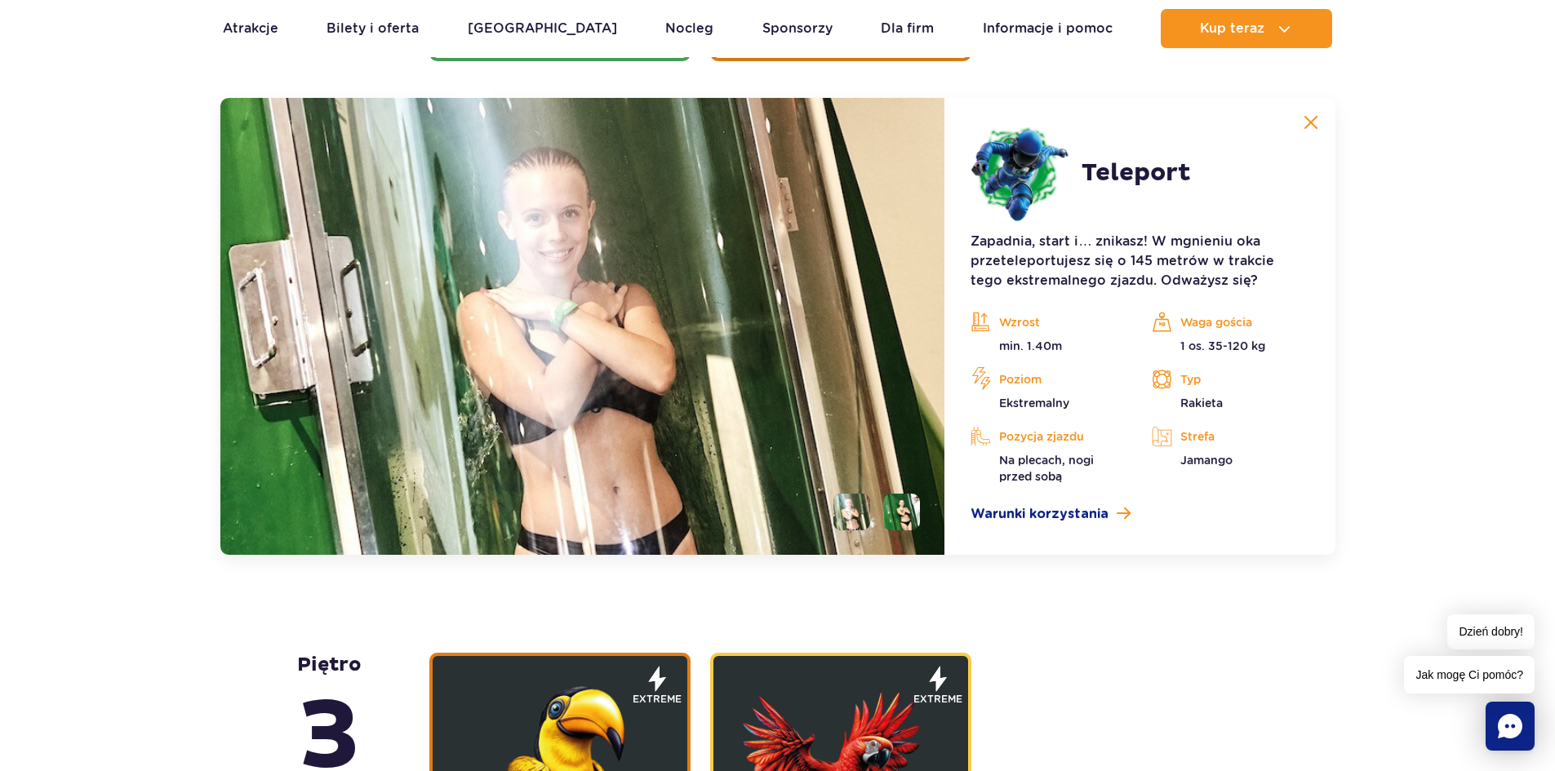
click at [898, 508] on li at bounding box center [901, 512] width 37 height 37
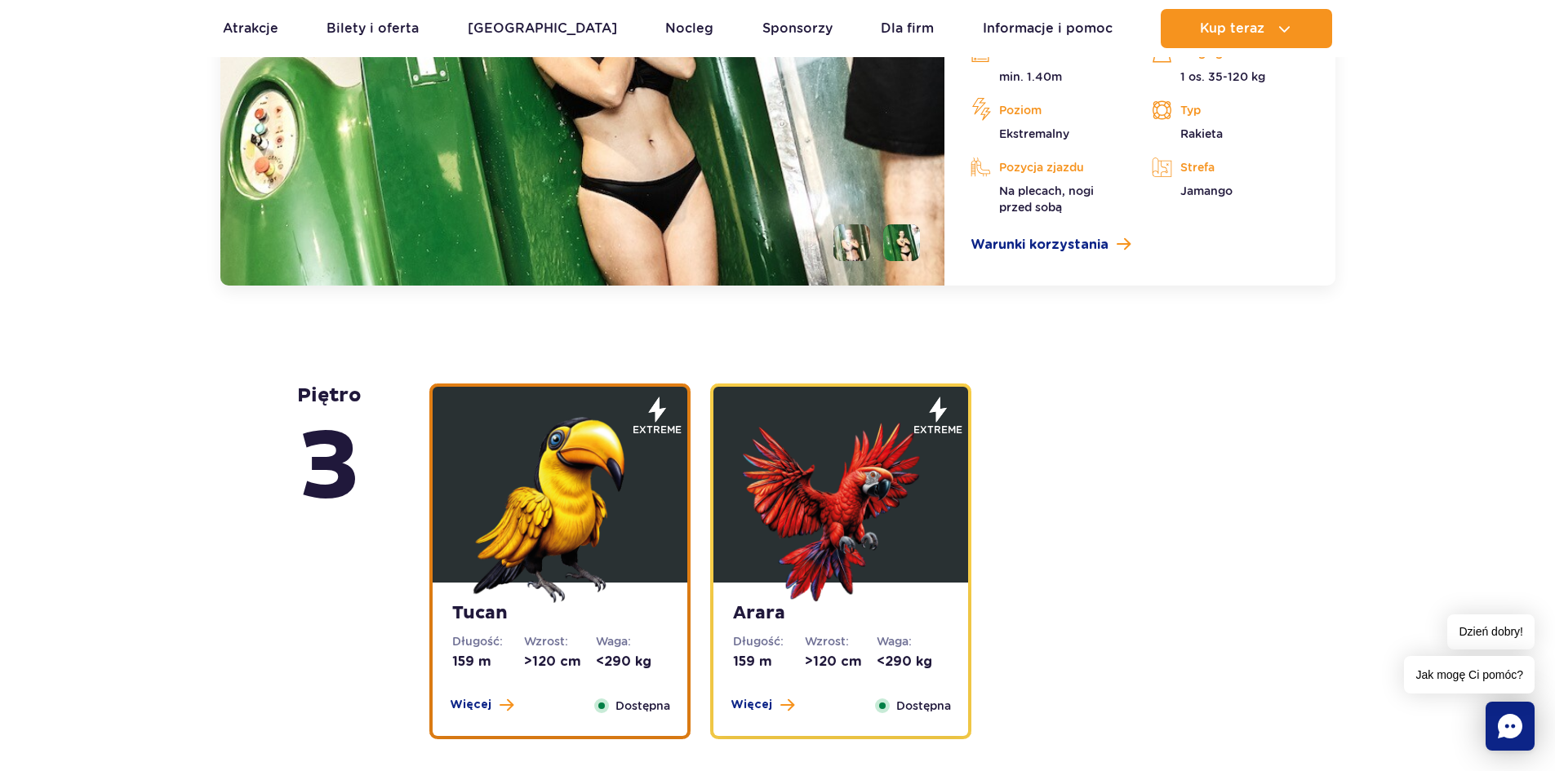
scroll to position [2541, 0]
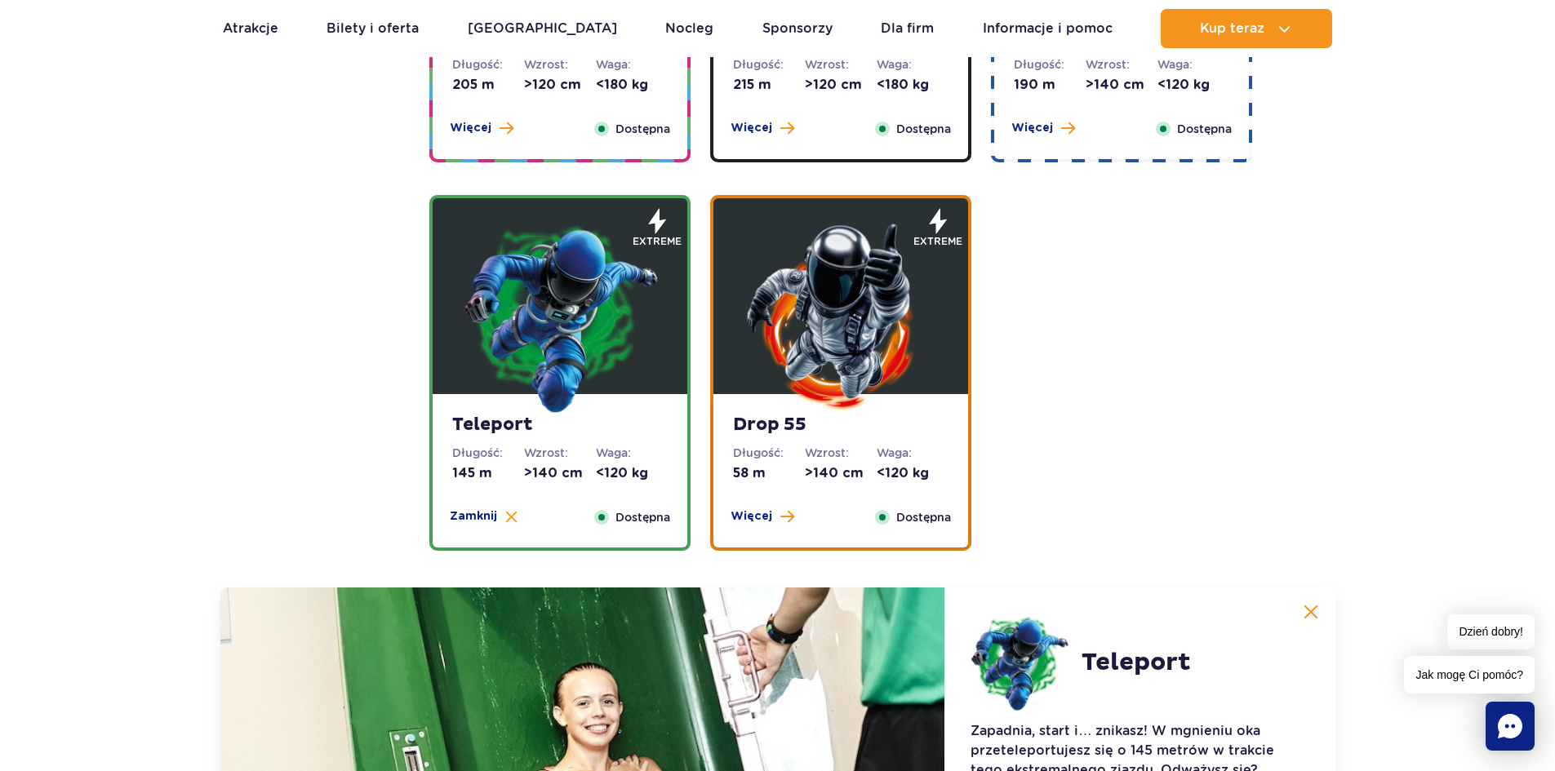
click at [861, 333] on img at bounding box center [841, 317] width 196 height 196
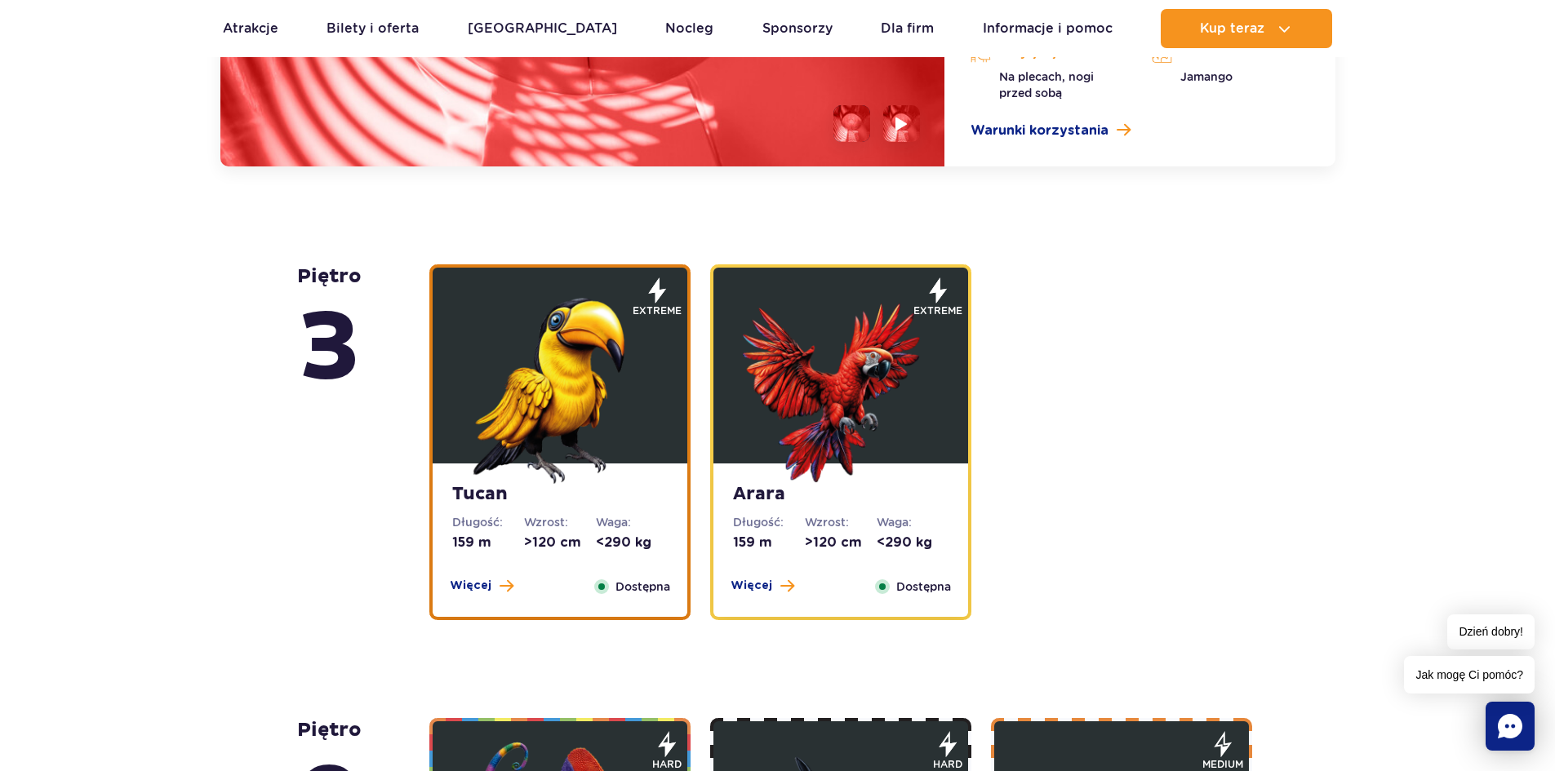
scroll to position [2622, 0]
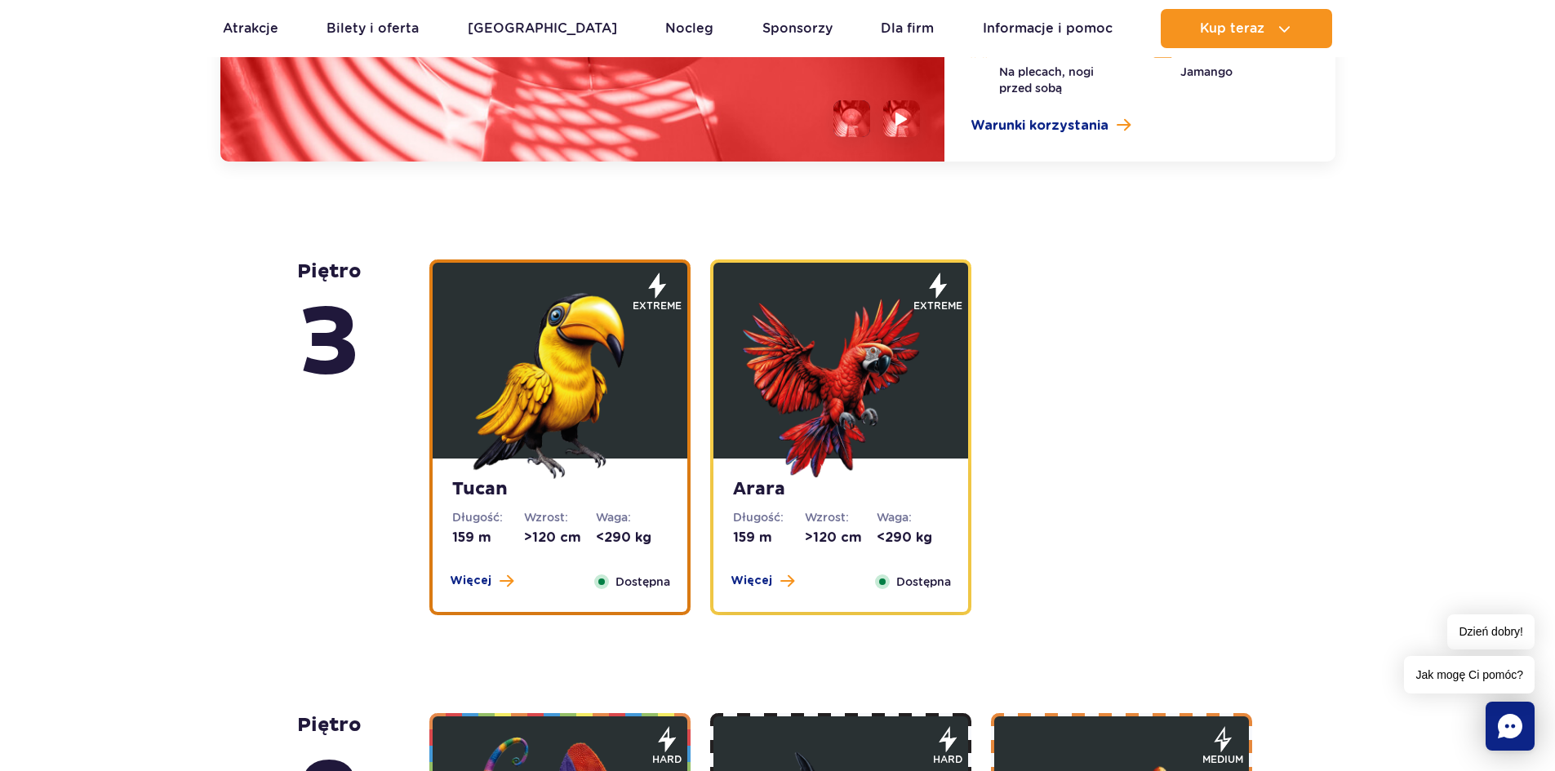
click at [571, 357] on img at bounding box center [560, 381] width 196 height 196
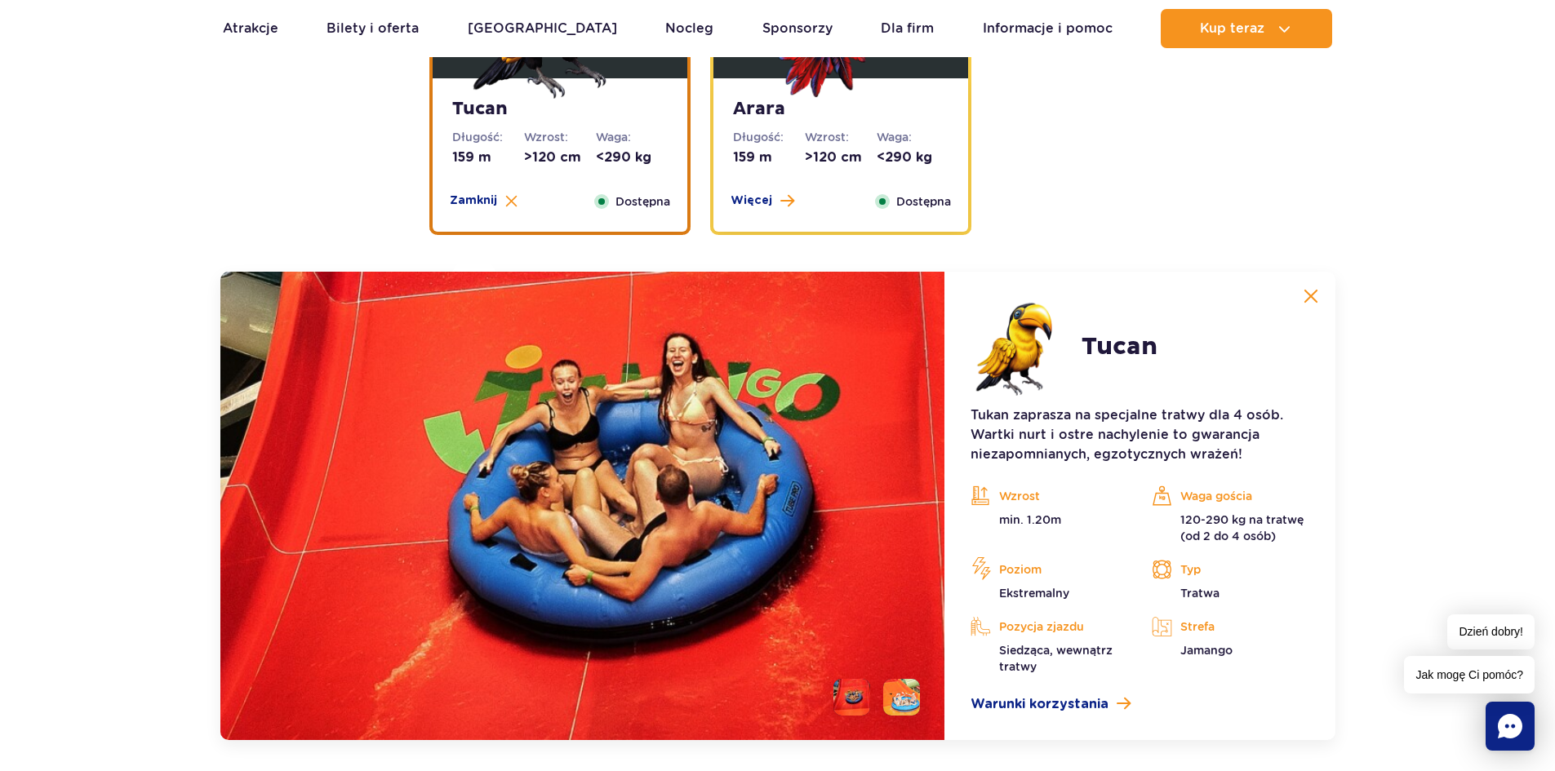
scroll to position [2260, 0]
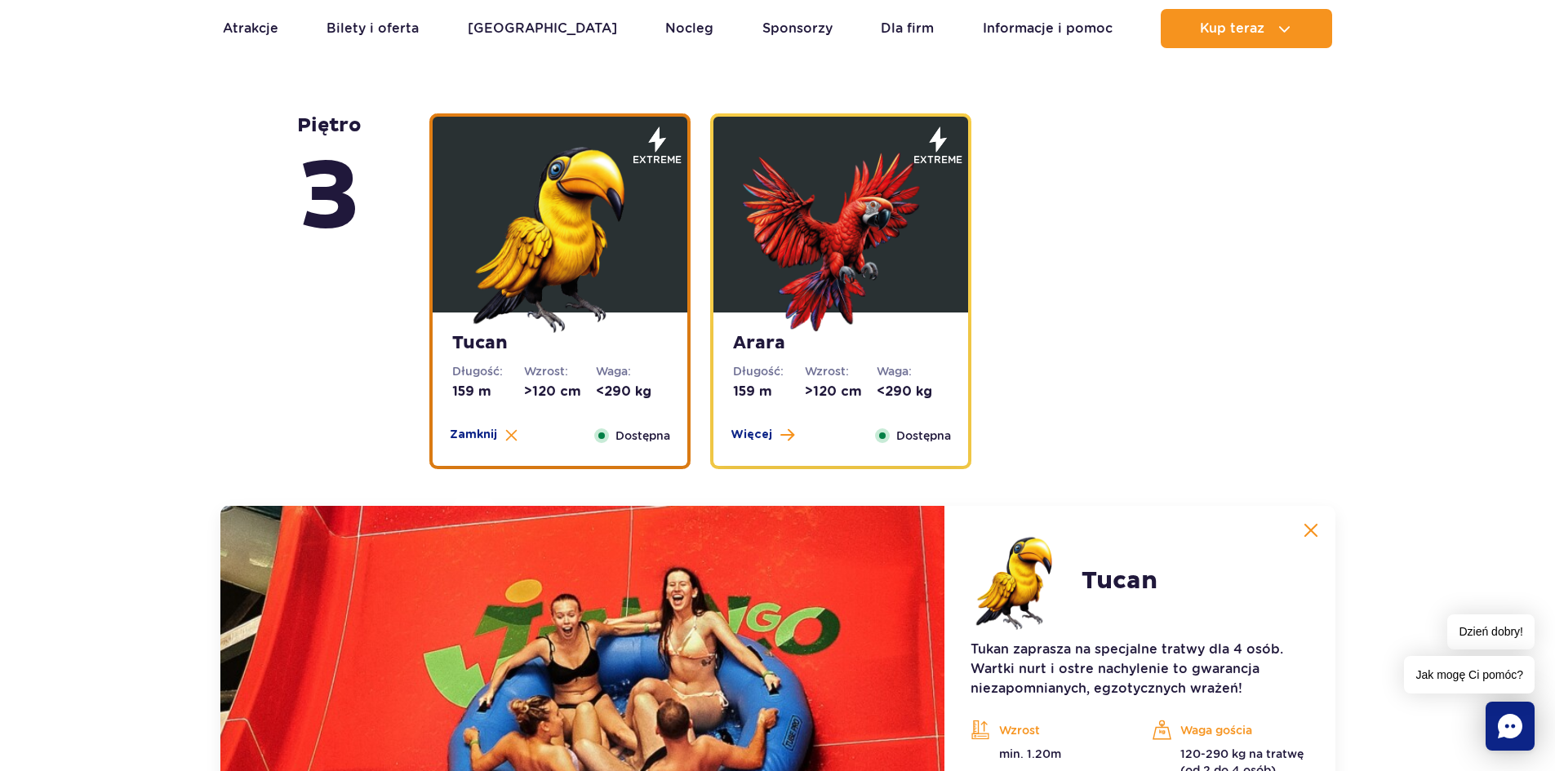
click at [846, 274] on img at bounding box center [841, 235] width 196 height 196
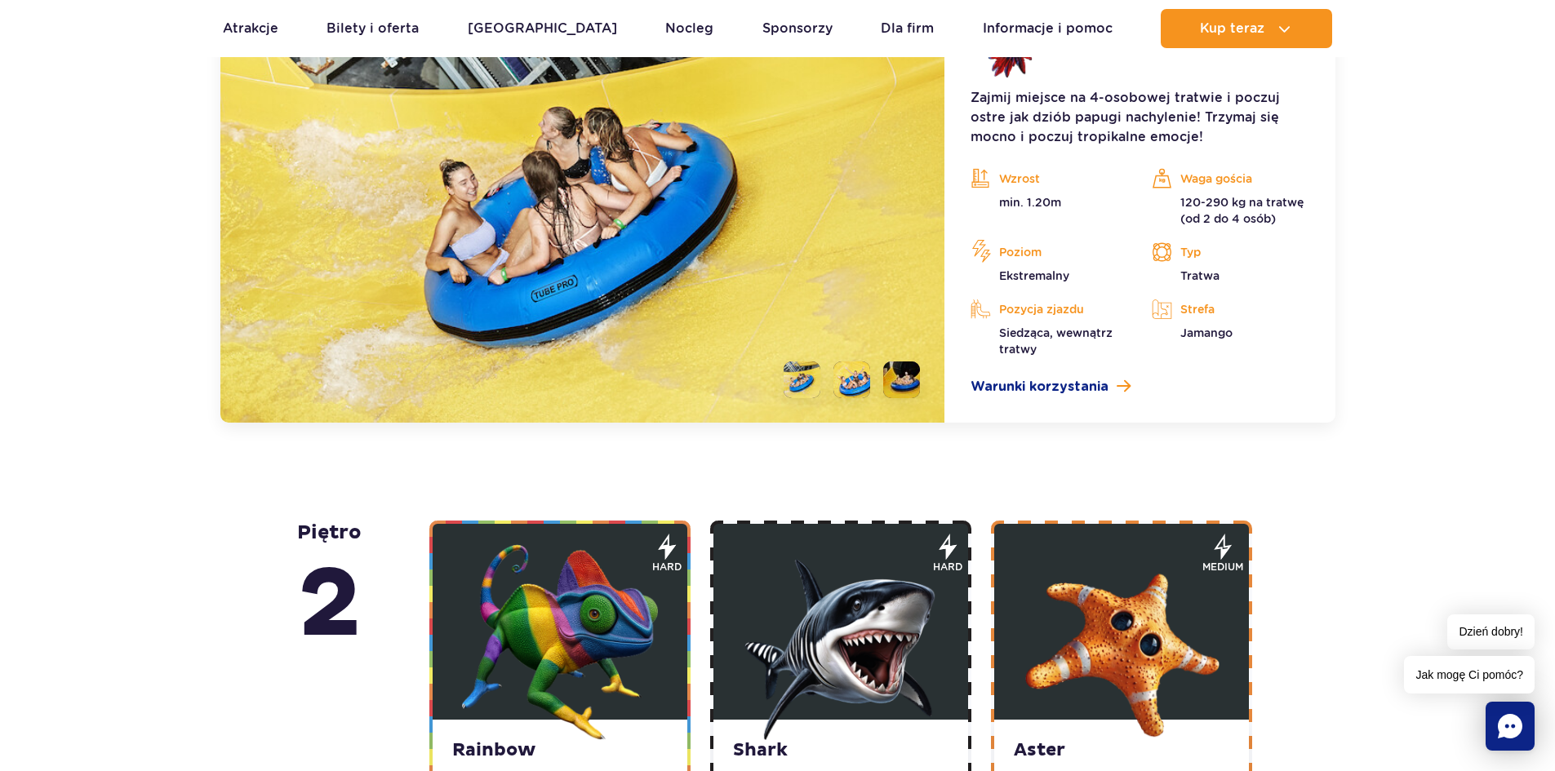
scroll to position [2995, 0]
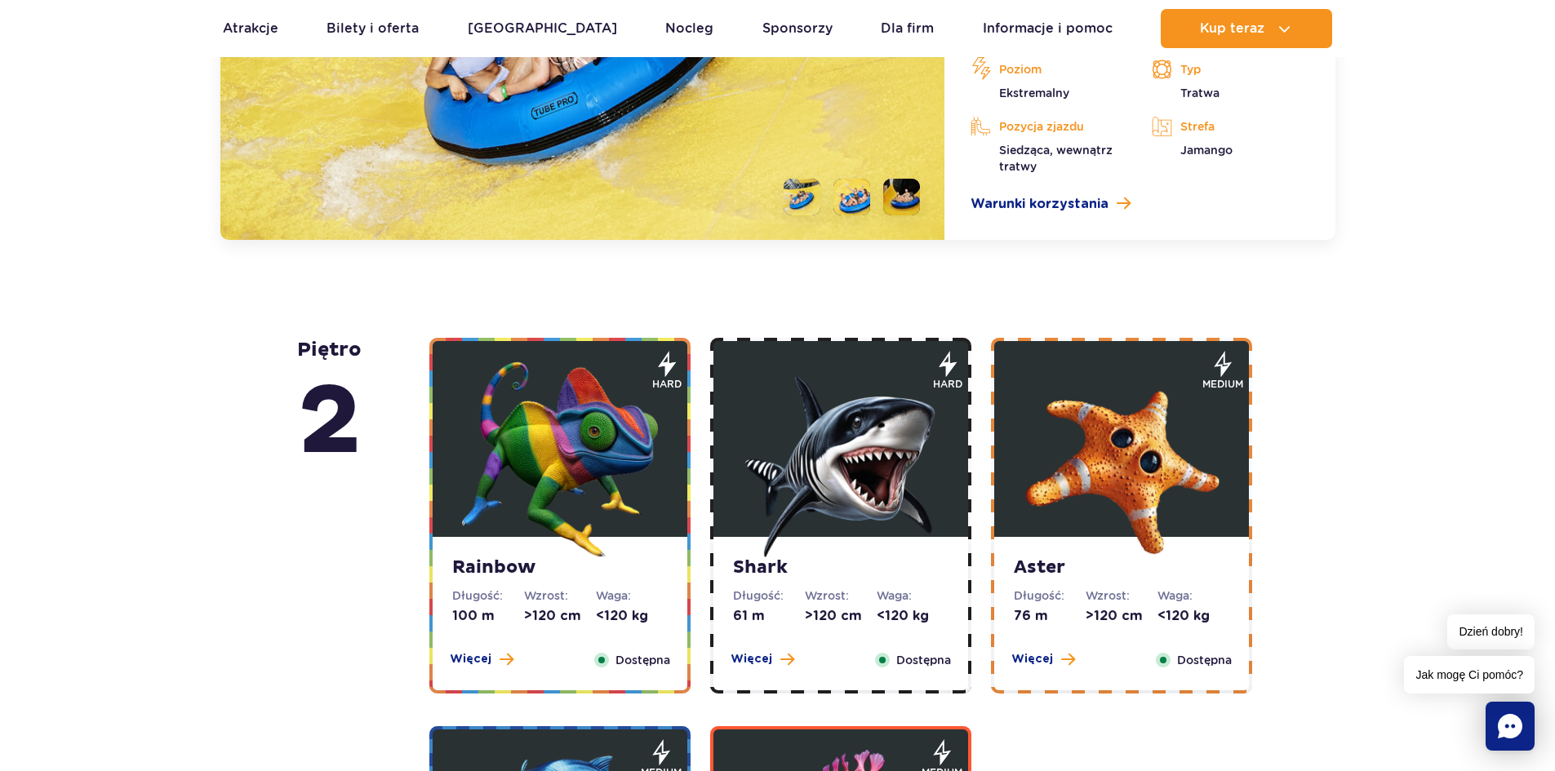
click at [579, 434] on img at bounding box center [560, 460] width 196 height 196
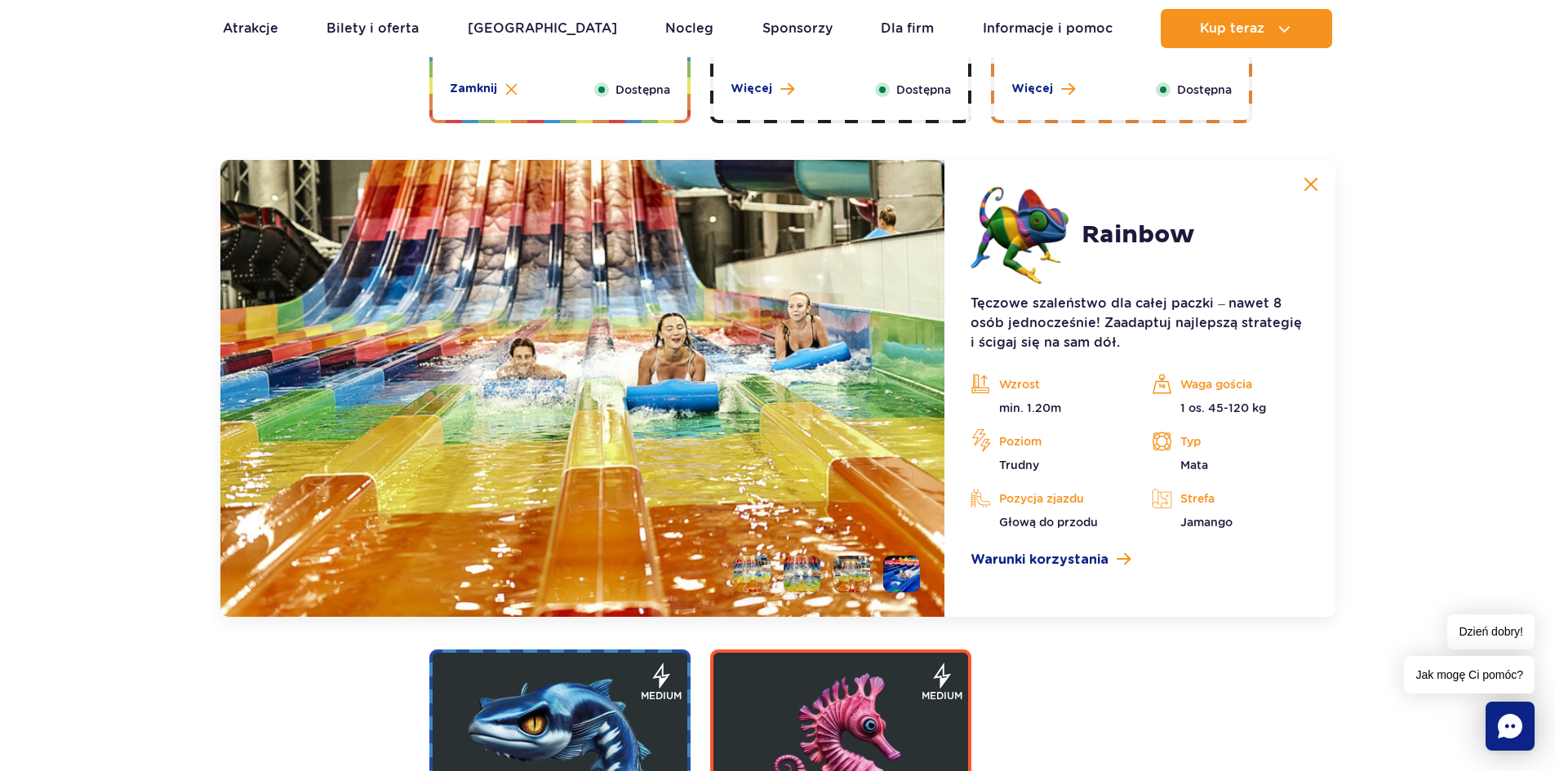
scroll to position [2877, 0]
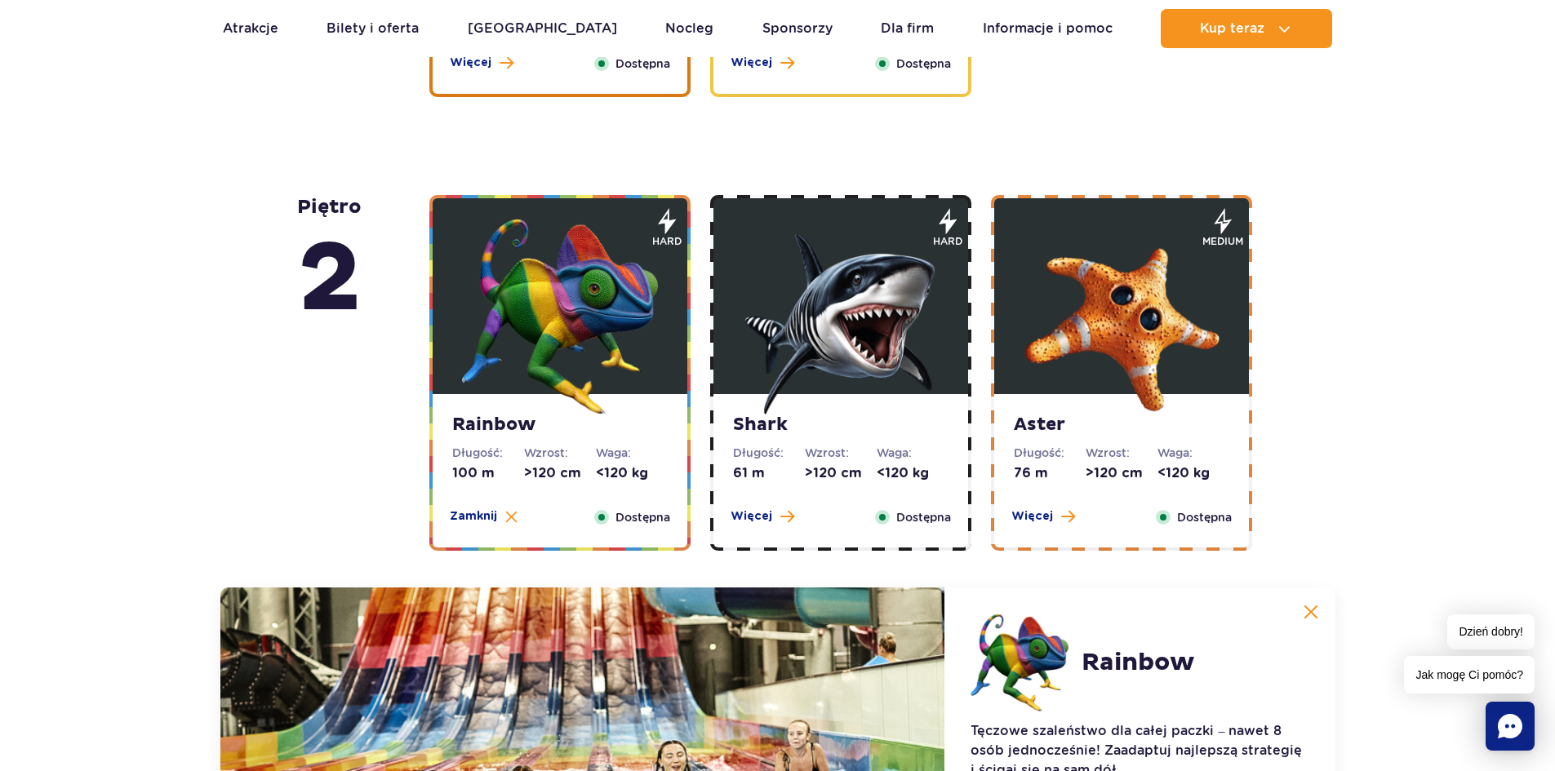
click at [848, 260] on img at bounding box center [841, 317] width 196 height 196
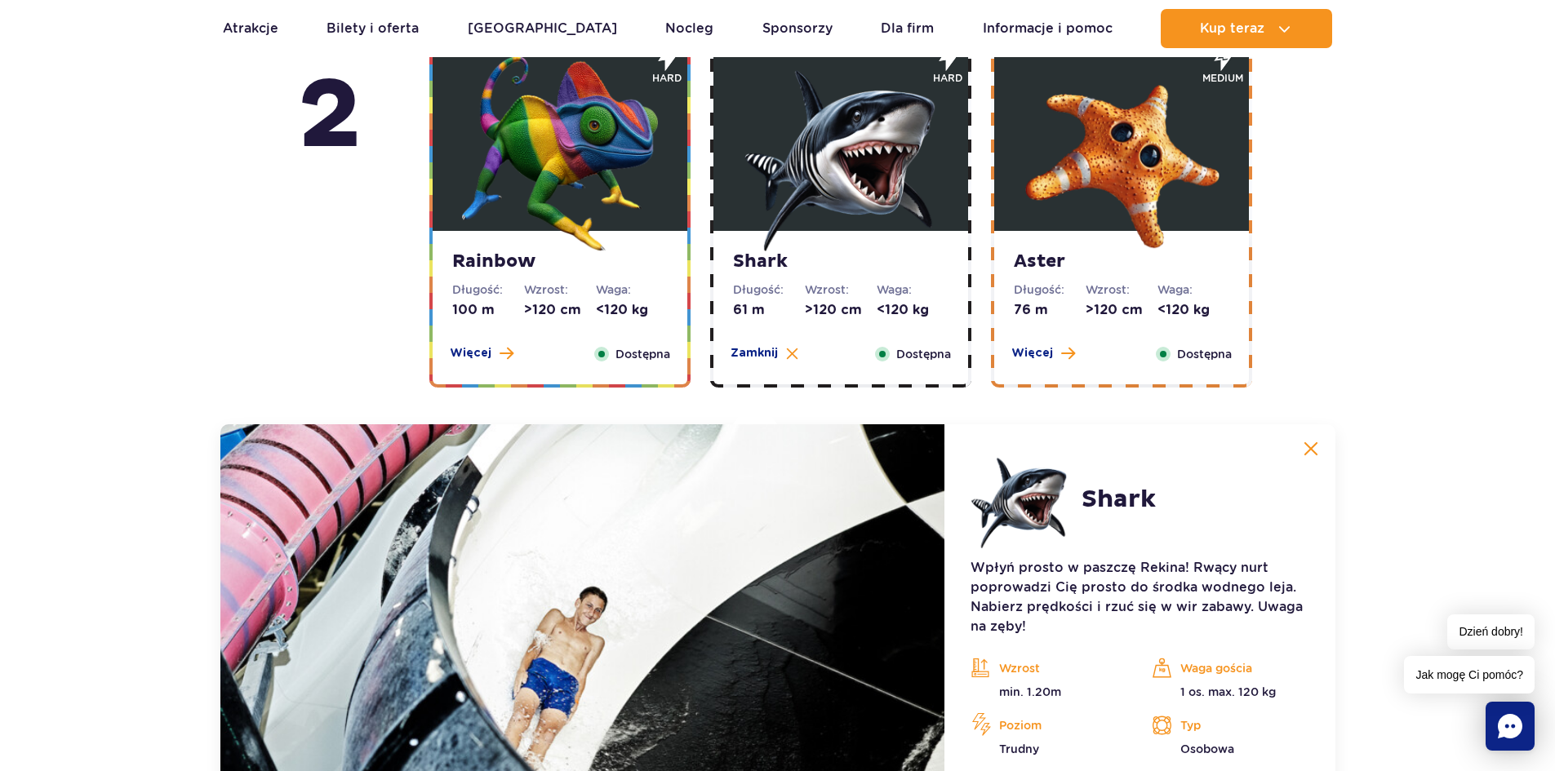
click at [1081, 193] on img at bounding box center [1121, 153] width 196 height 196
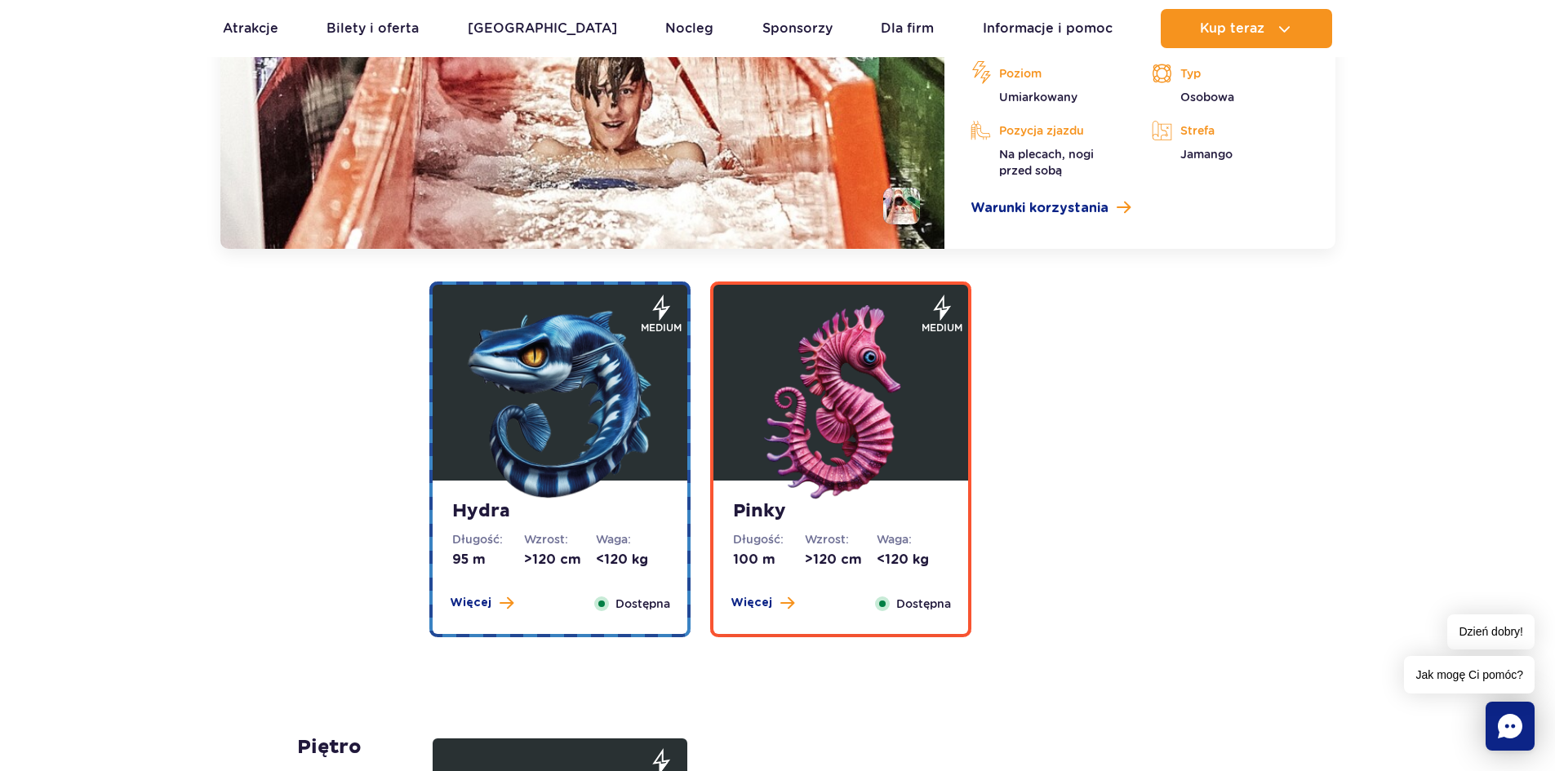
scroll to position [3448, 0]
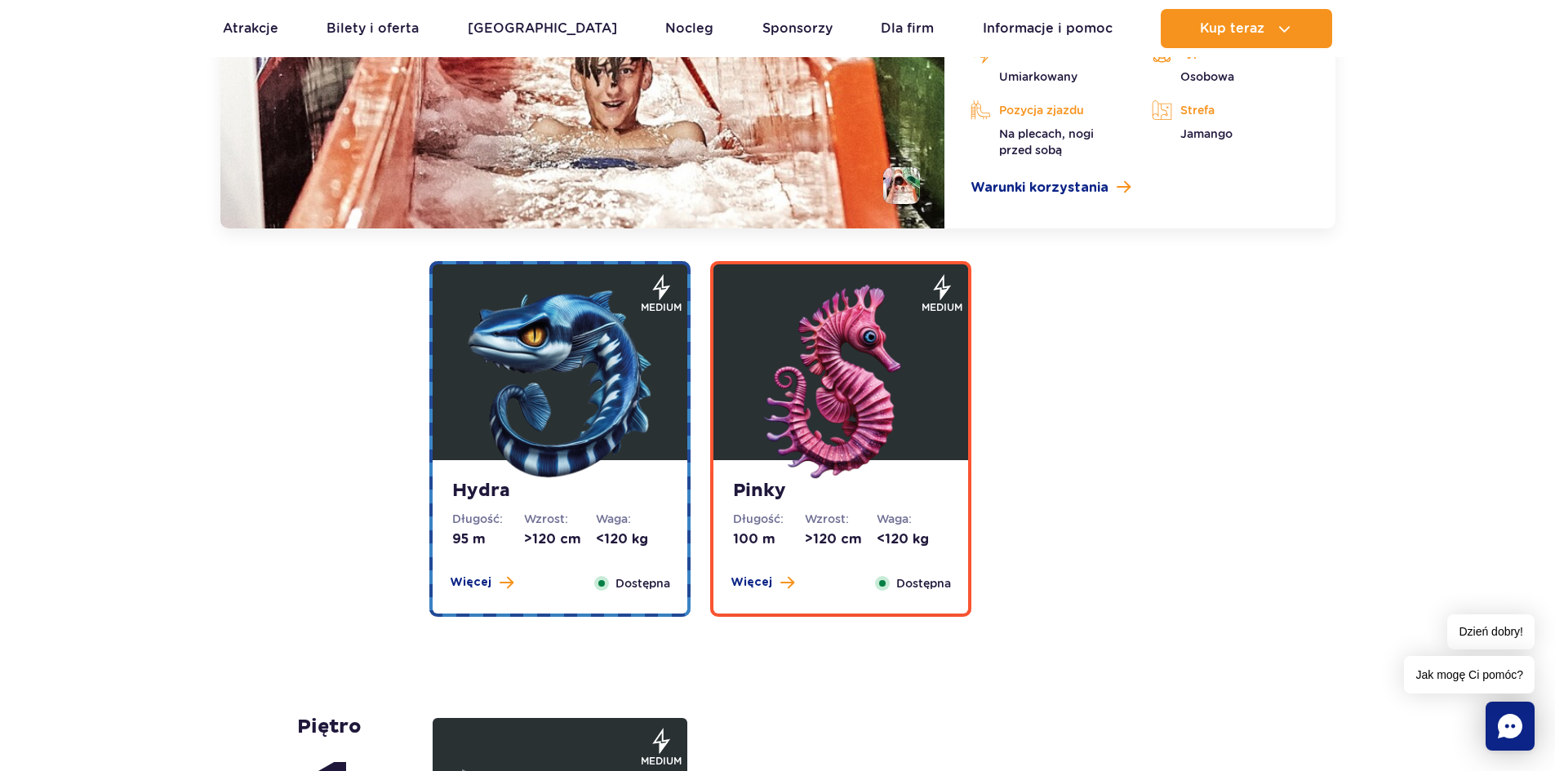
click at [575, 370] on img at bounding box center [560, 383] width 196 height 196
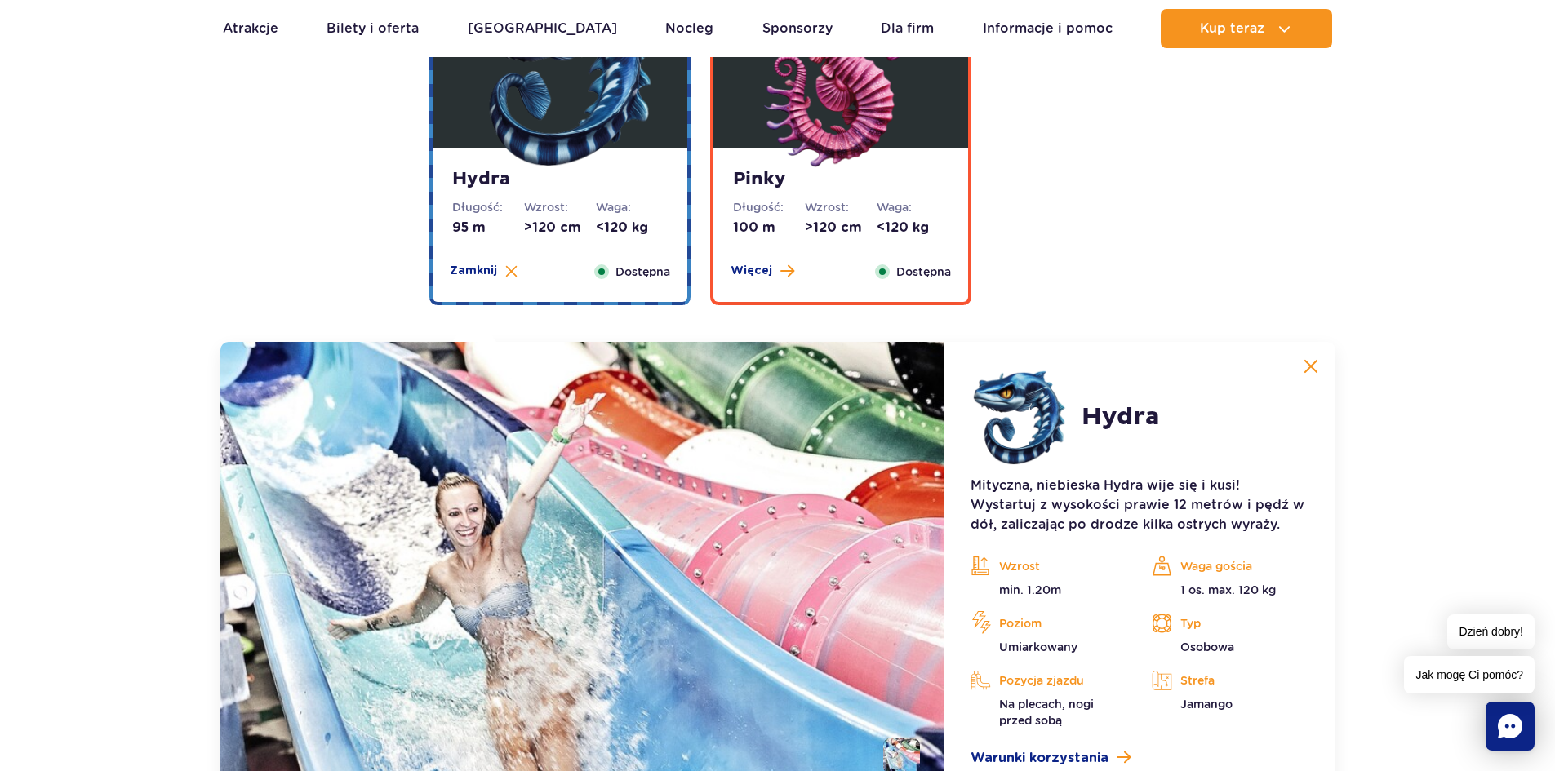
scroll to position [3265, 0]
click at [800, 146] on img at bounding box center [841, 72] width 196 height 196
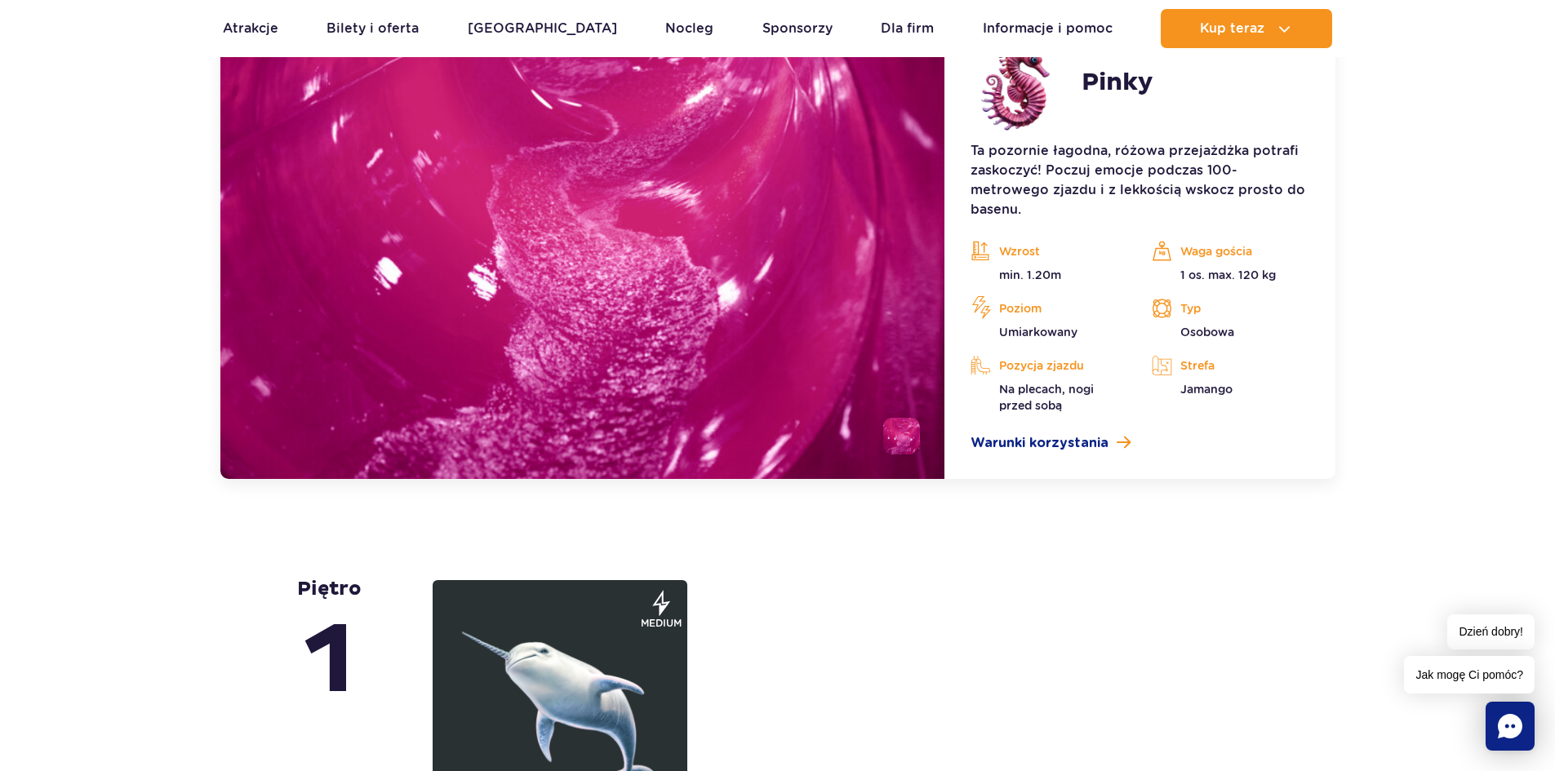
scroll to position [3918, 0]
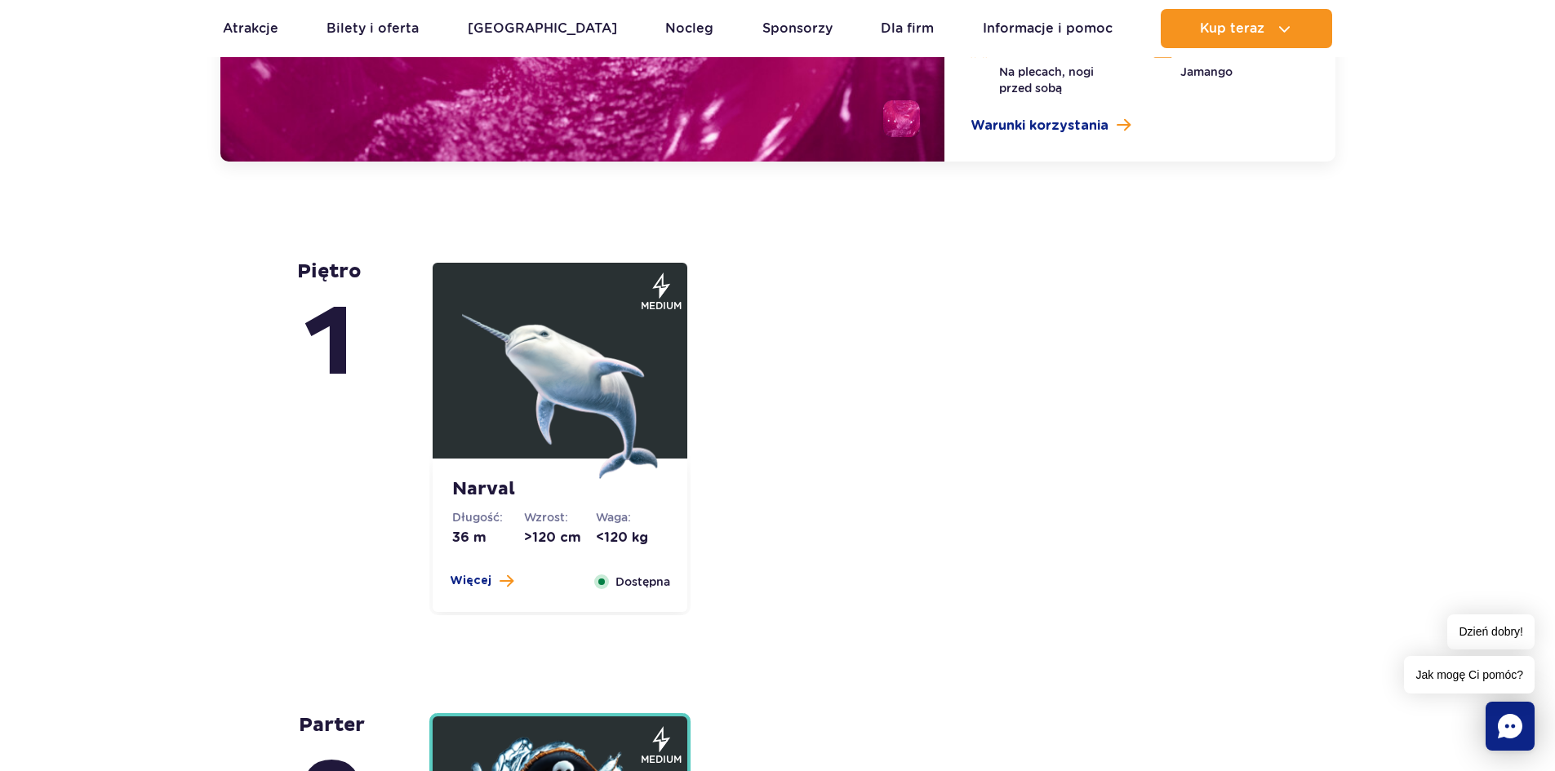
click at [576, 325] on img at bounding box center [560, 381] width 196 height 196
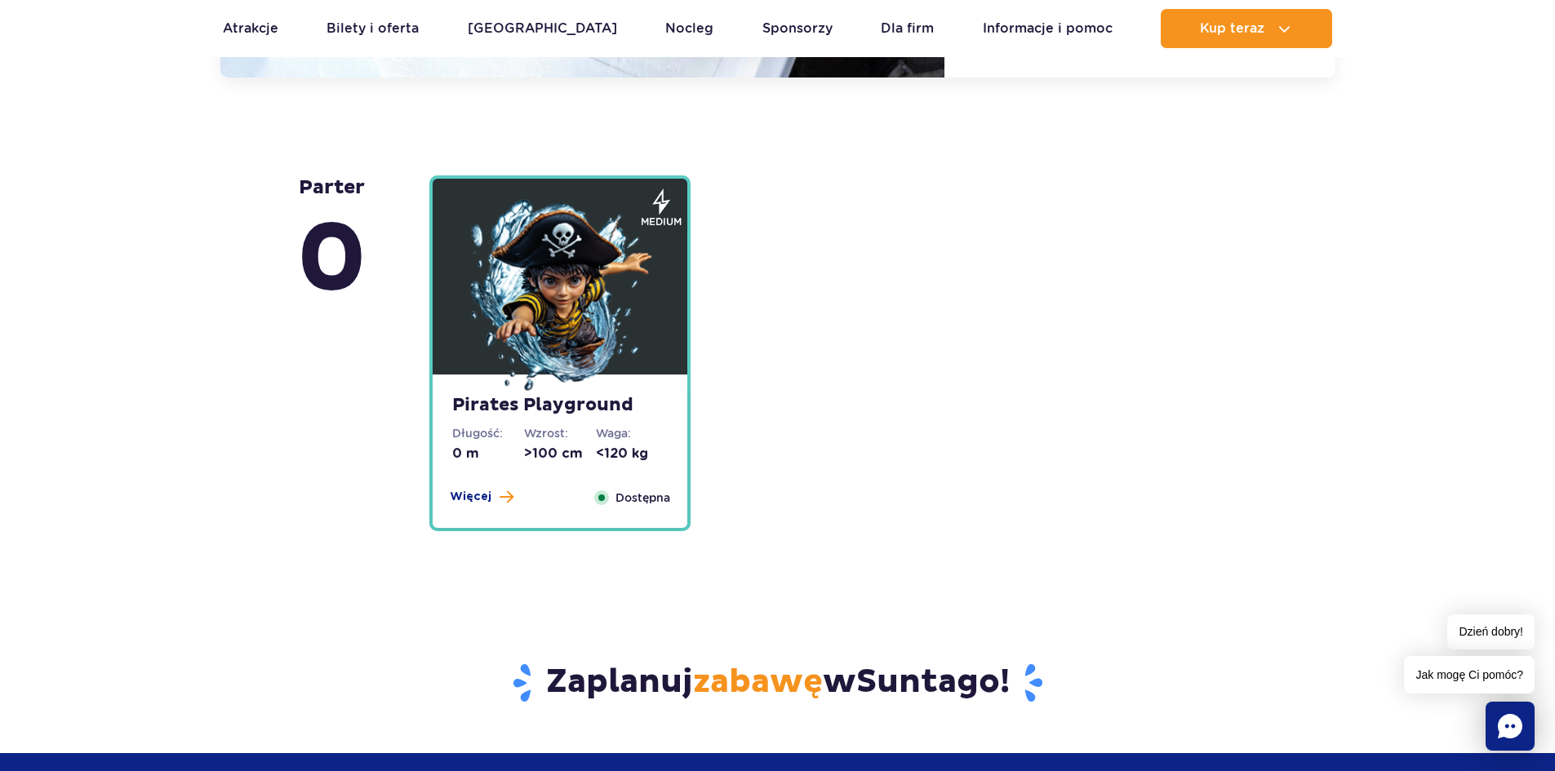
scroll to position [4454, 0]
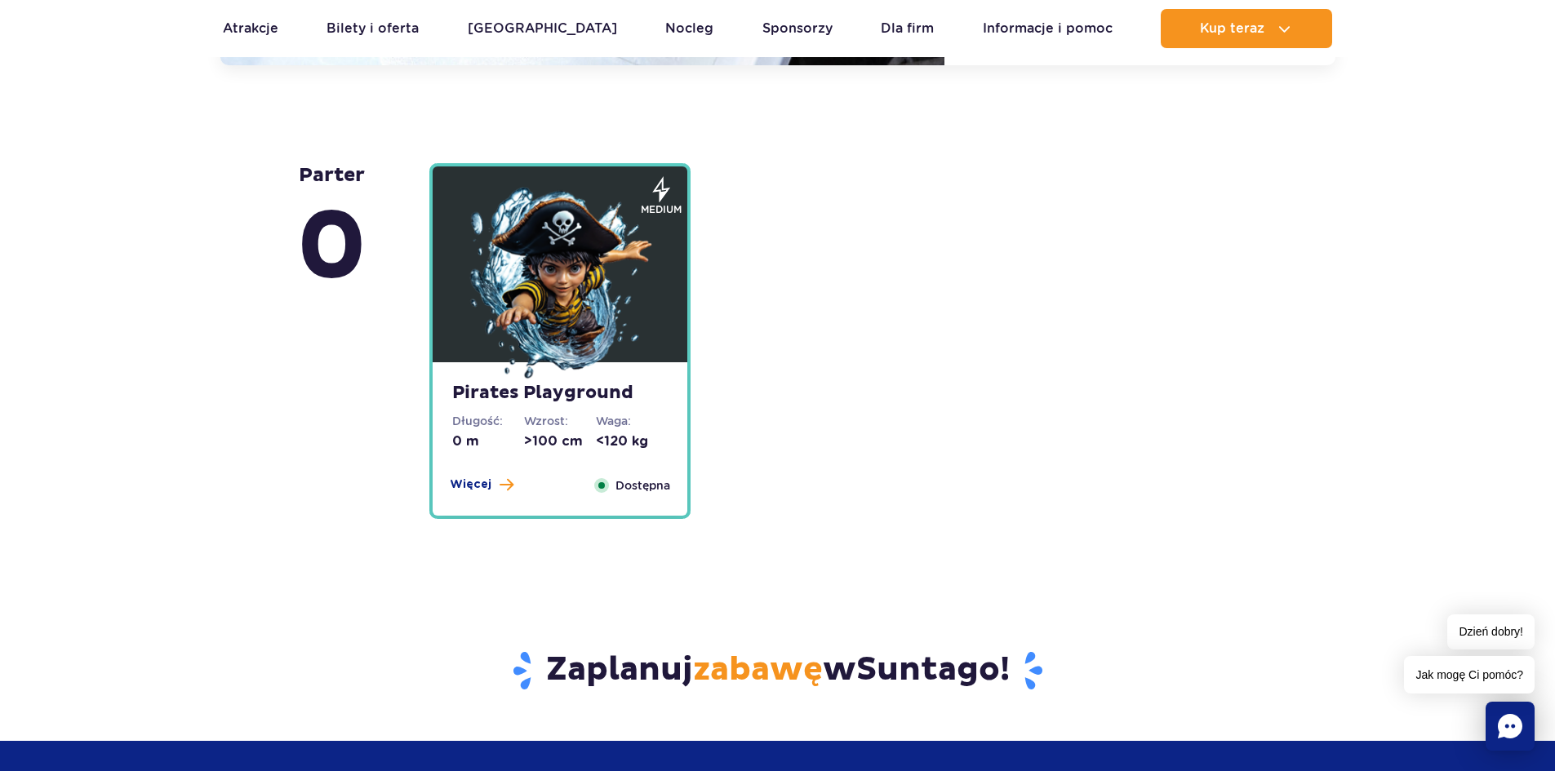
click at [593, 272] on img at bounding box center [560, 285] width 196 height 196
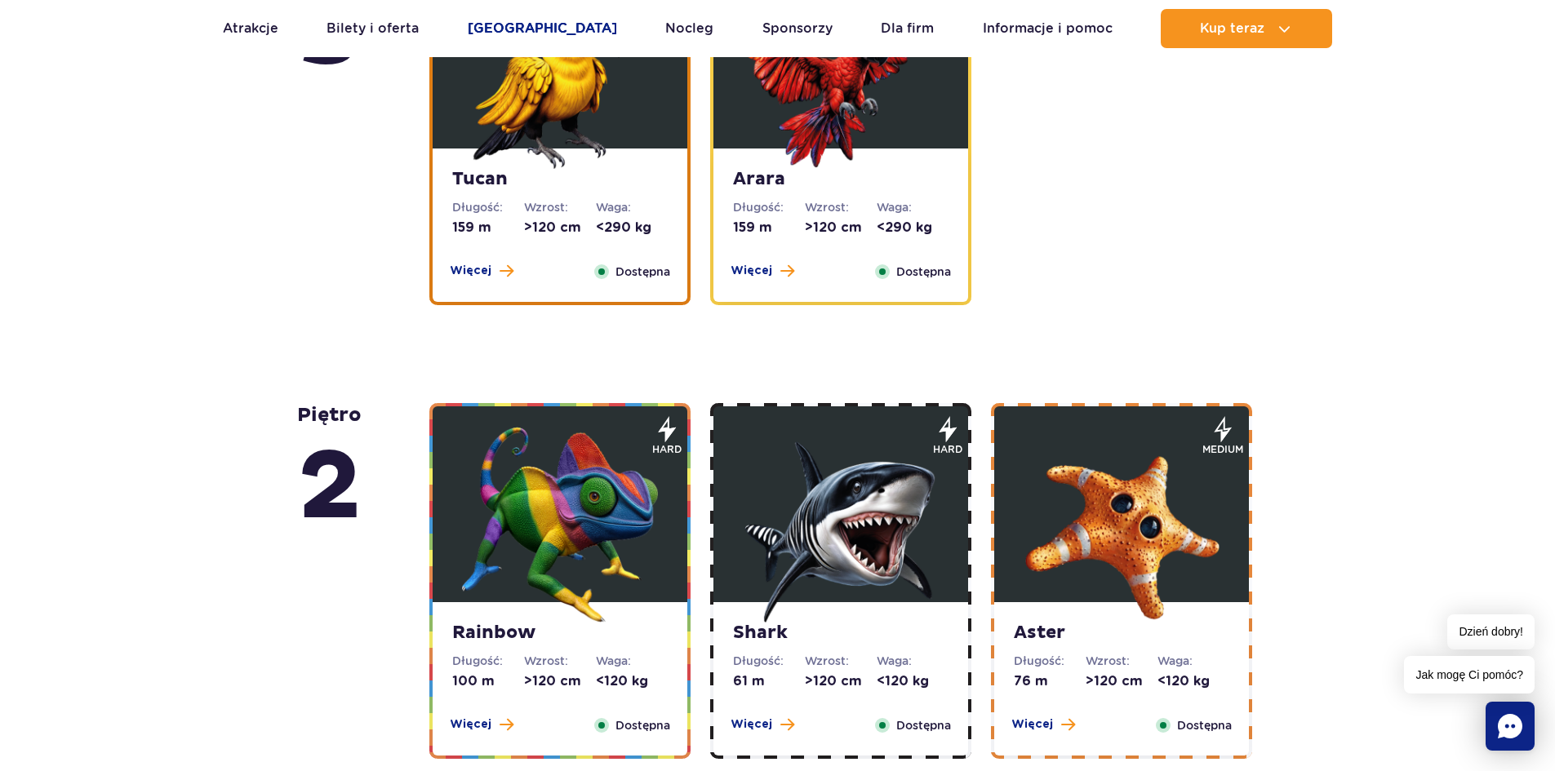
scroll to position [2377, 0]
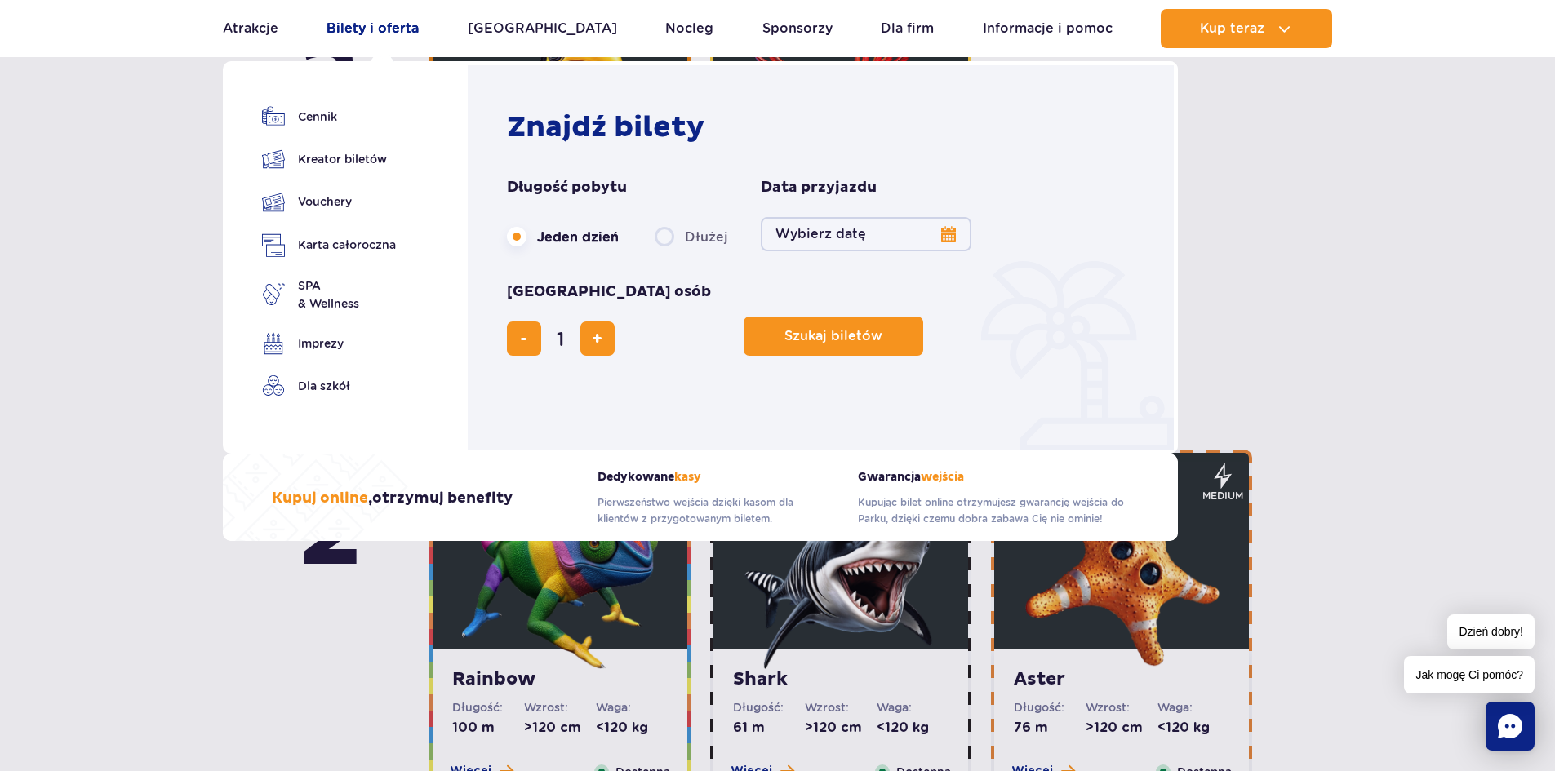
click at [416, 25] on link "Bilety i oferta" at bounding box center [372, 28] width 92 height 39
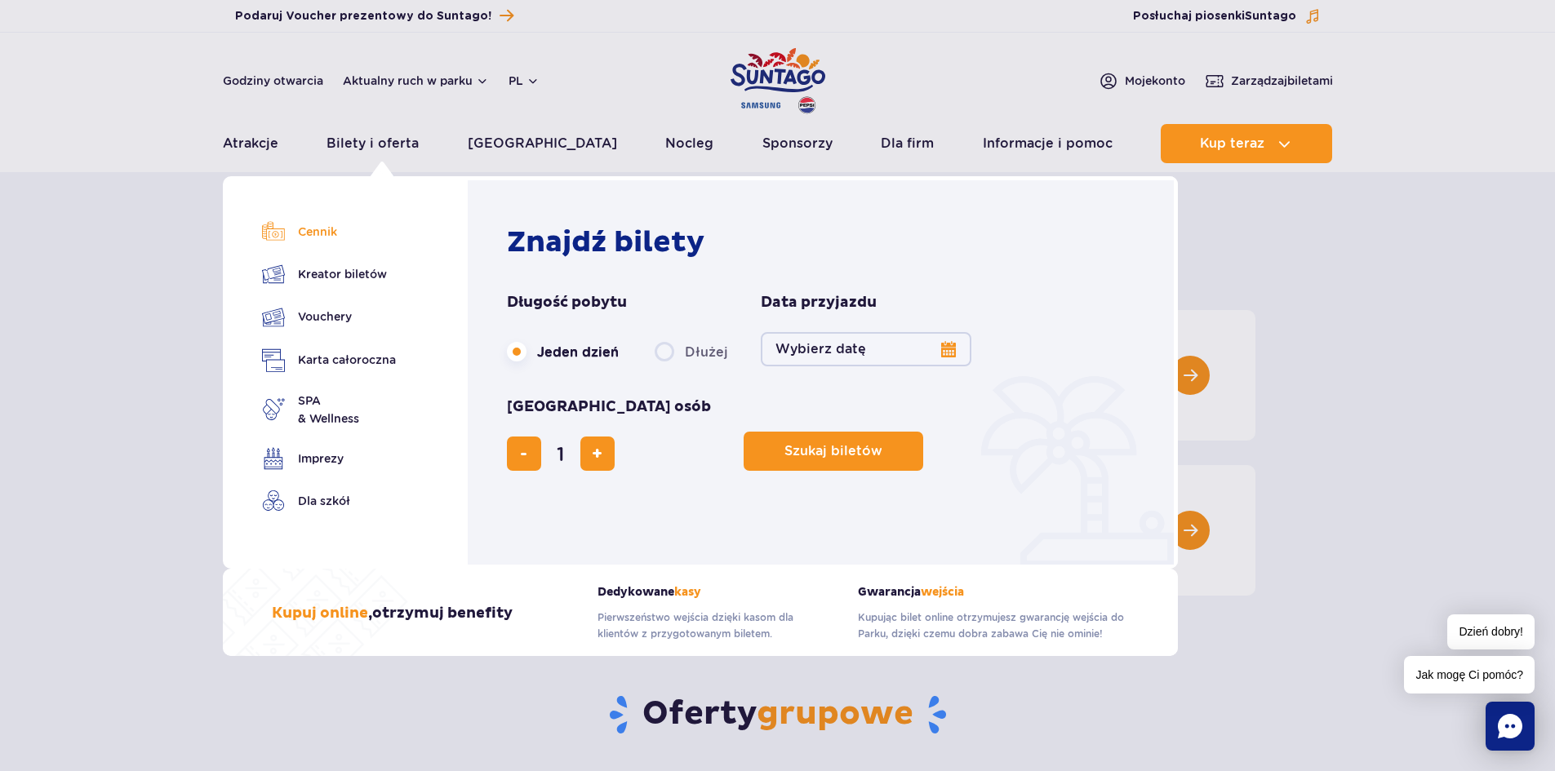
click at [317, 242] on link "Cennik" at bounding box center [329, 231] width 134 height 23
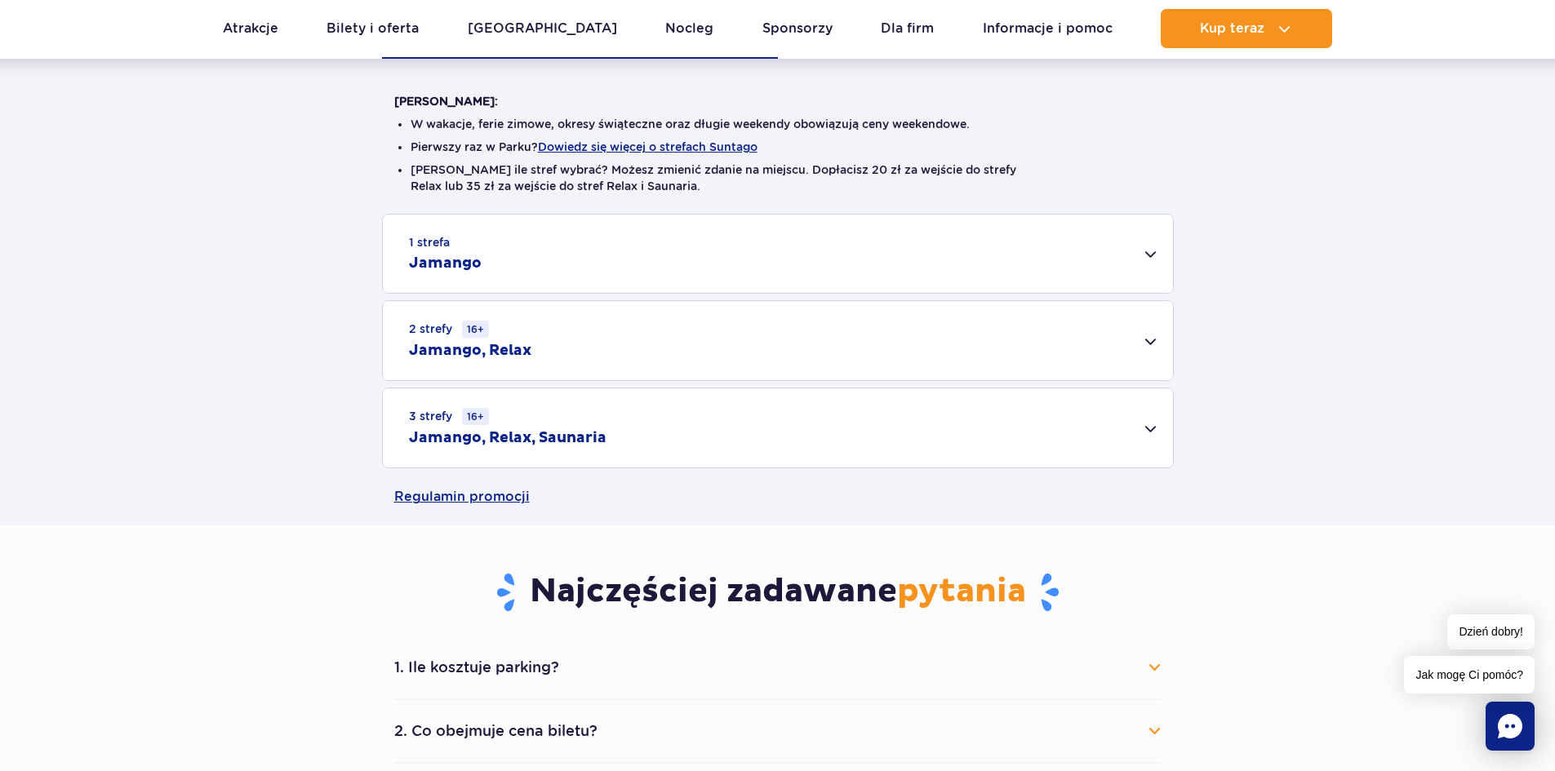
scroll to position [408, 0]
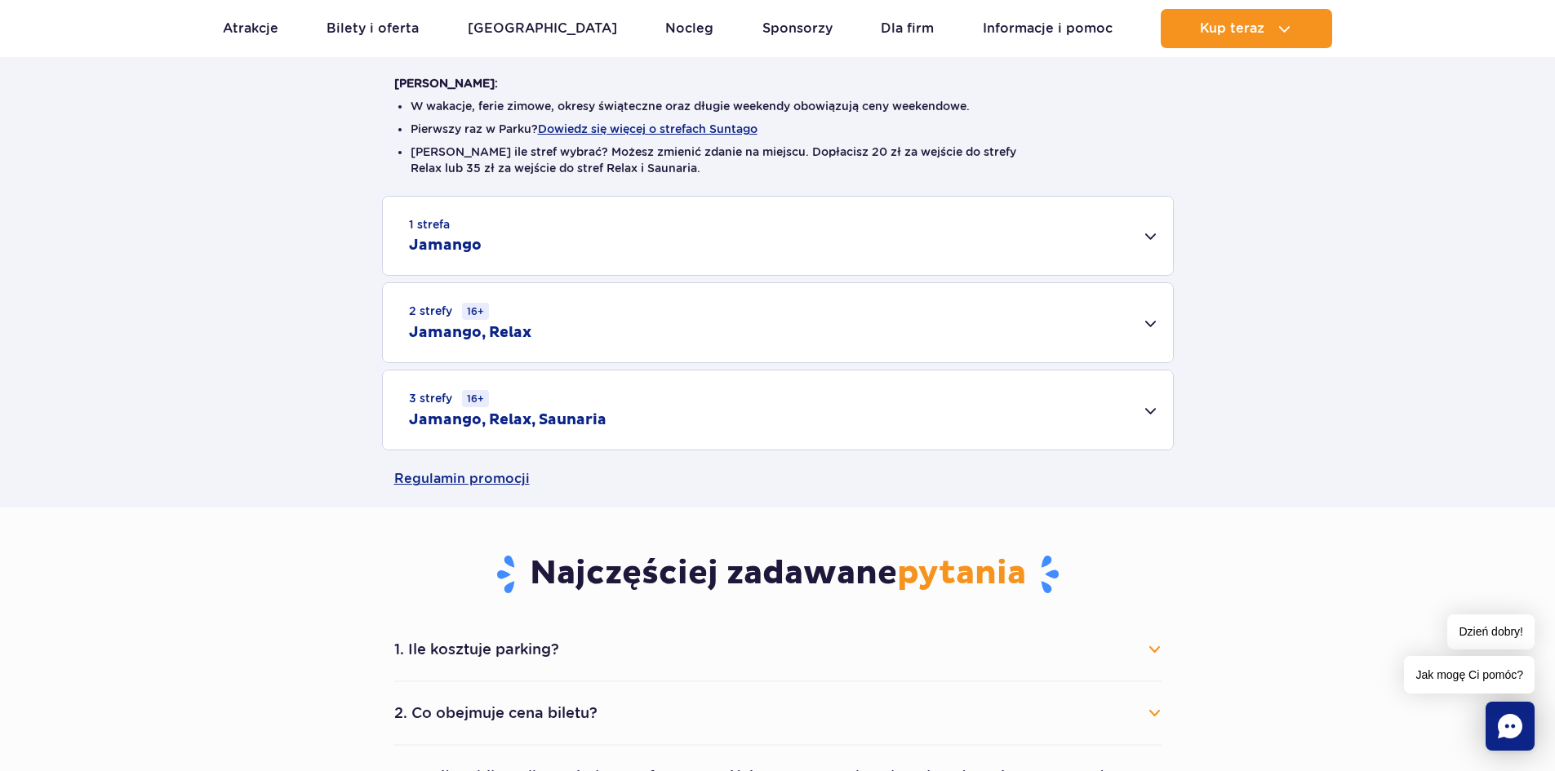
click at [767, 238] on div "1 strefa Jamango" at bounding box center [778, 236] width 790 height 78
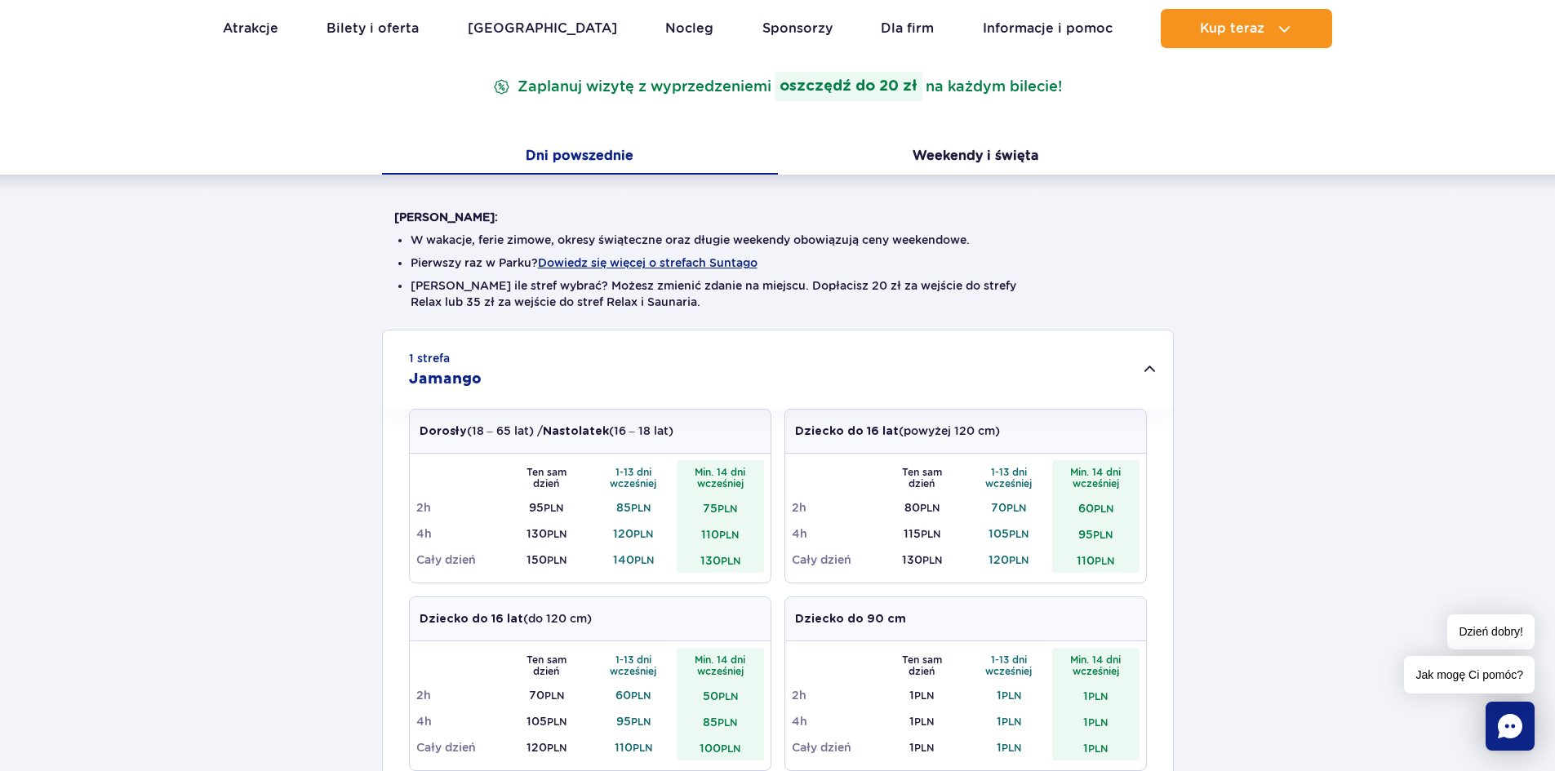
scroll to position [245, 0]
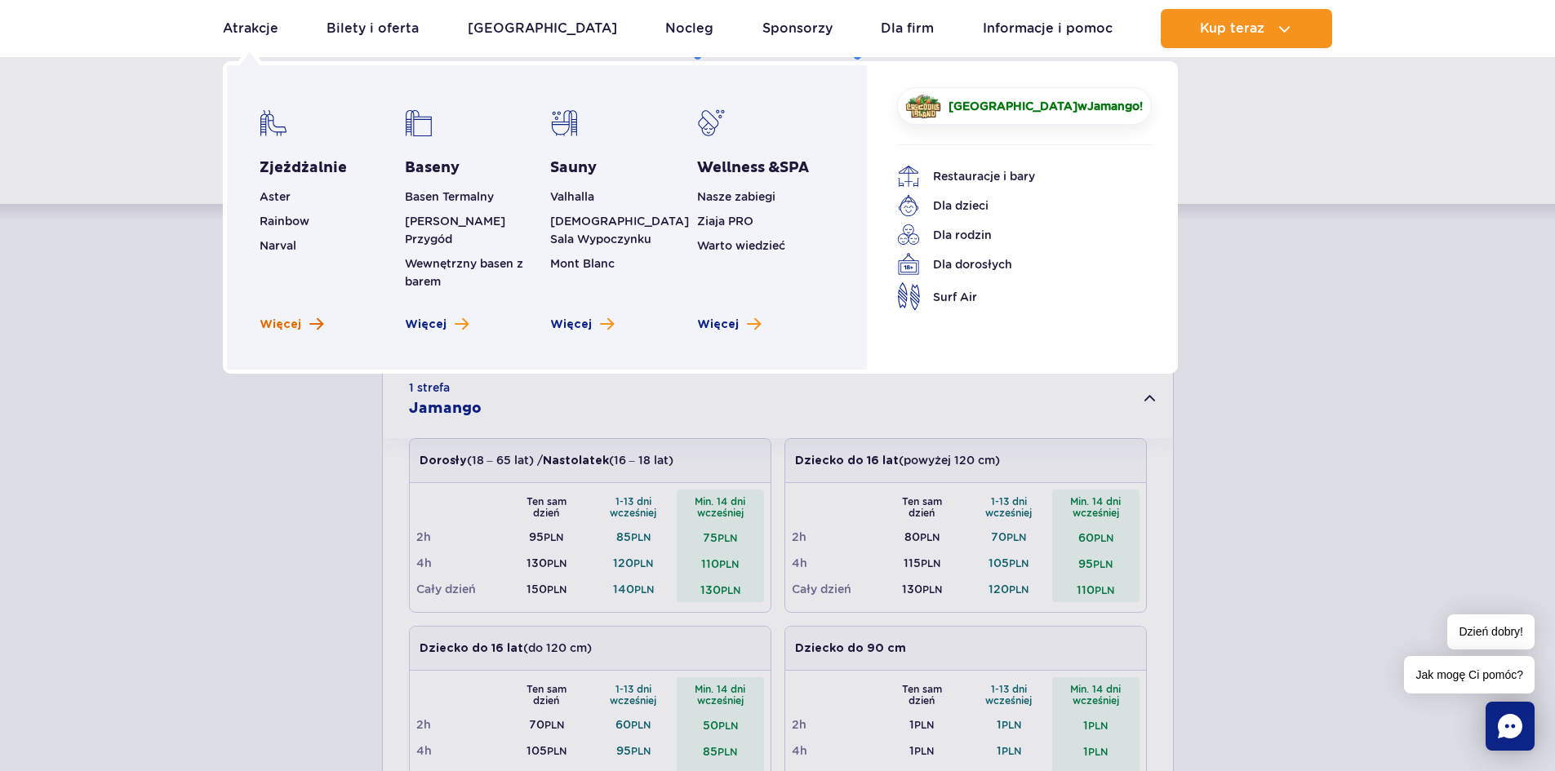
click at [290, 317] on span "Więcej" at bounding box center [281, 325] width 42 height 16
